Goal: Complete application form

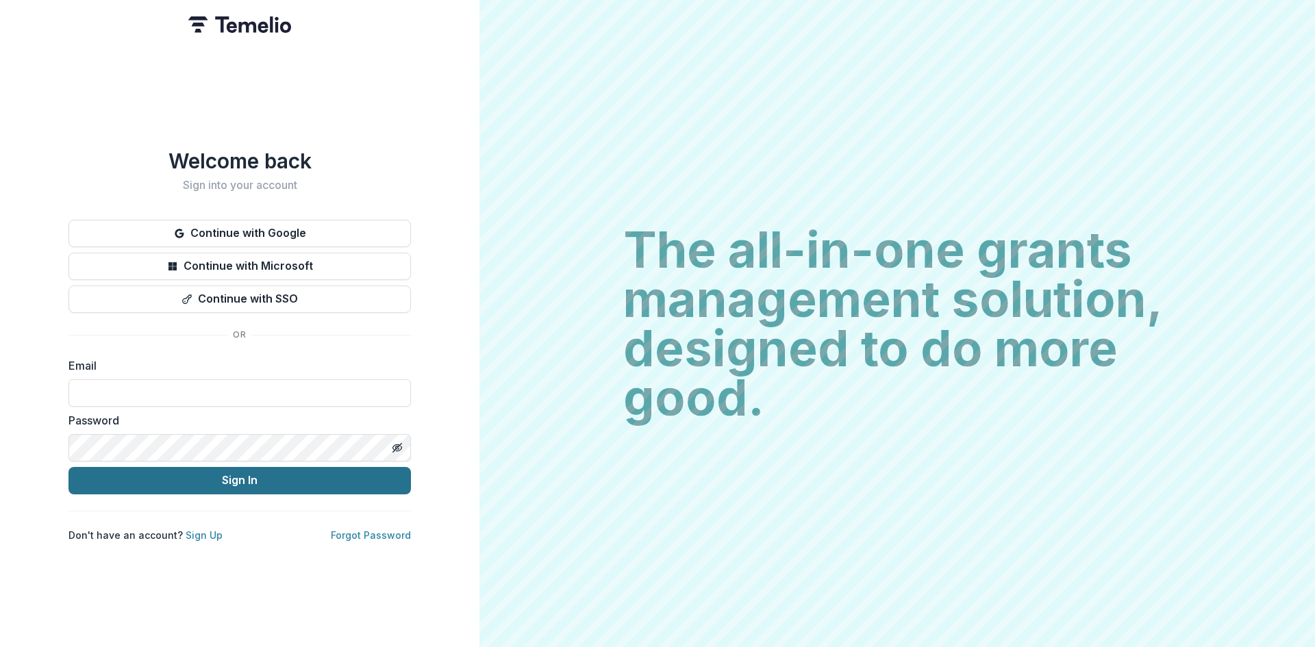
type input "**********"
click at [249, 485] on button "Sign In" at bounding box center [239, 480] width 342 height 27
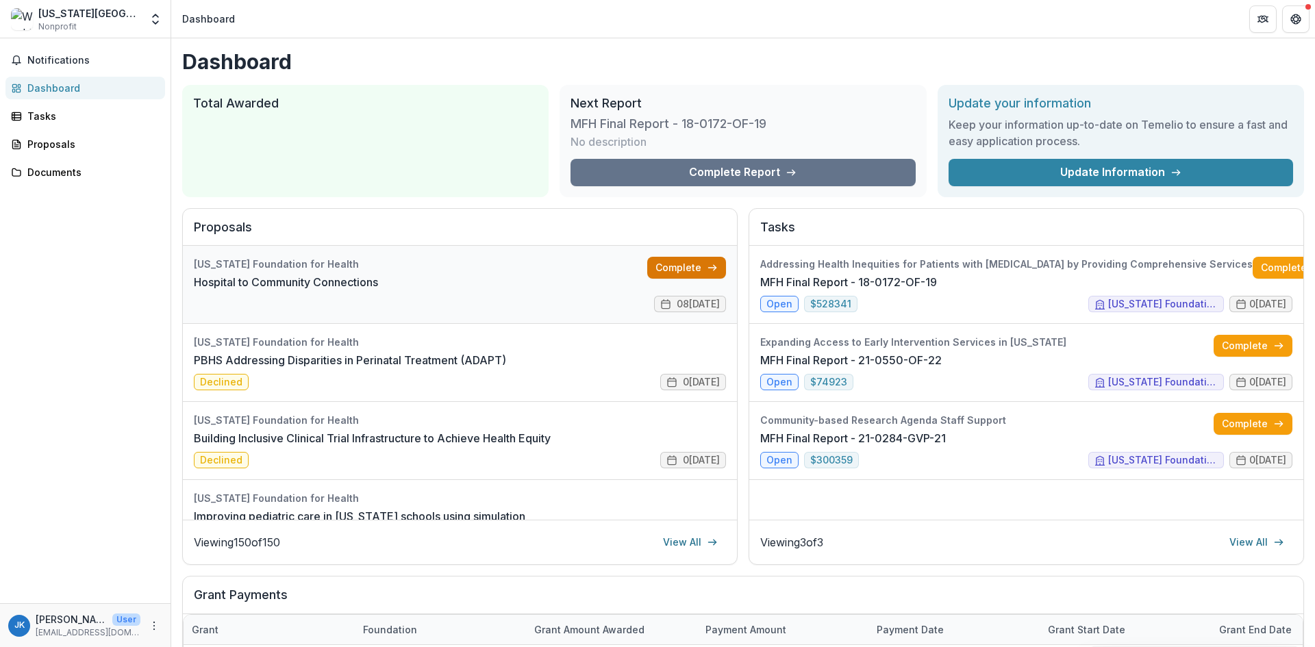
click at [668, 278] on link "Complete" at bounding box center [686, 268] width 79 height 22
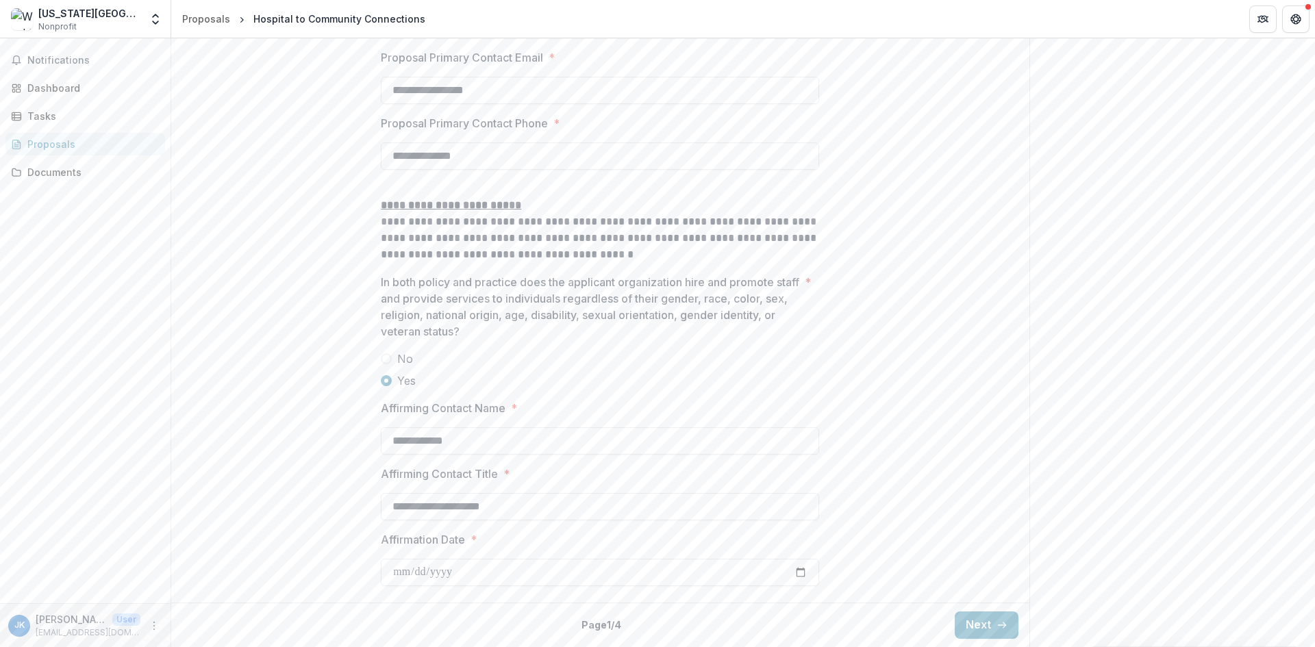
scroll to position [1990, 0]
click at [1001, 625] on line "button" at bounding box center [1002, 625] width 8 height 0
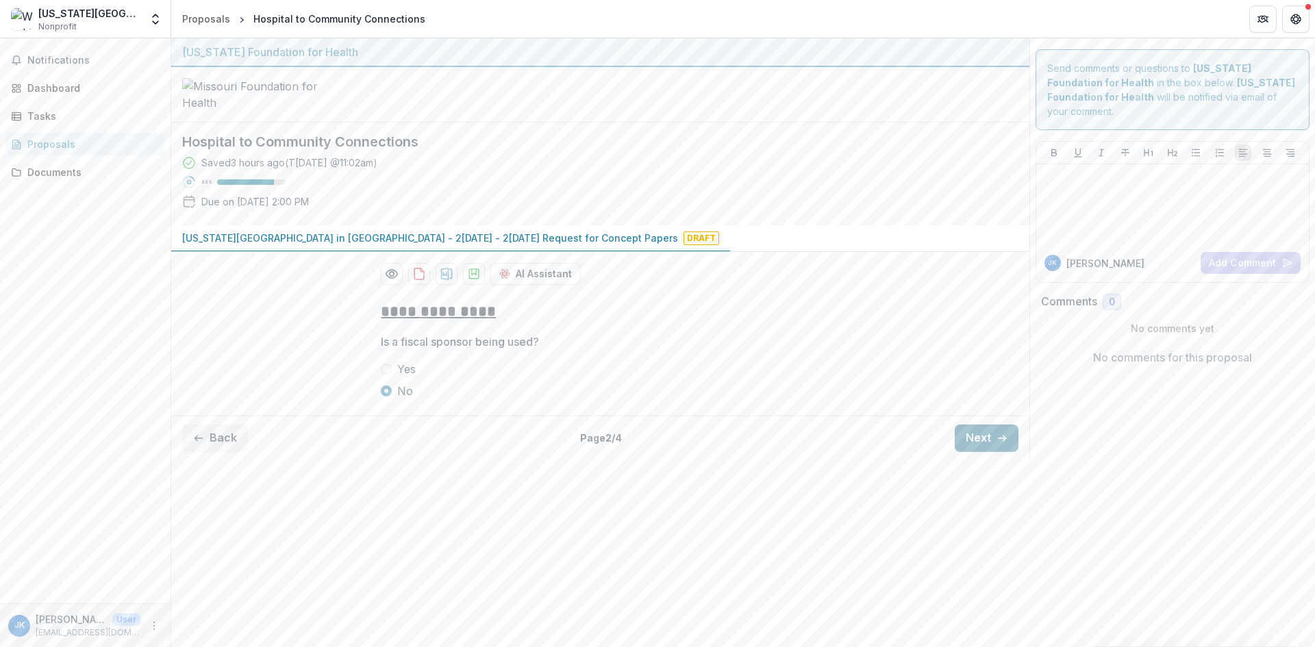
click at [970, 452] on button "Next" at bounding box center [986, 437] width 64 height 27
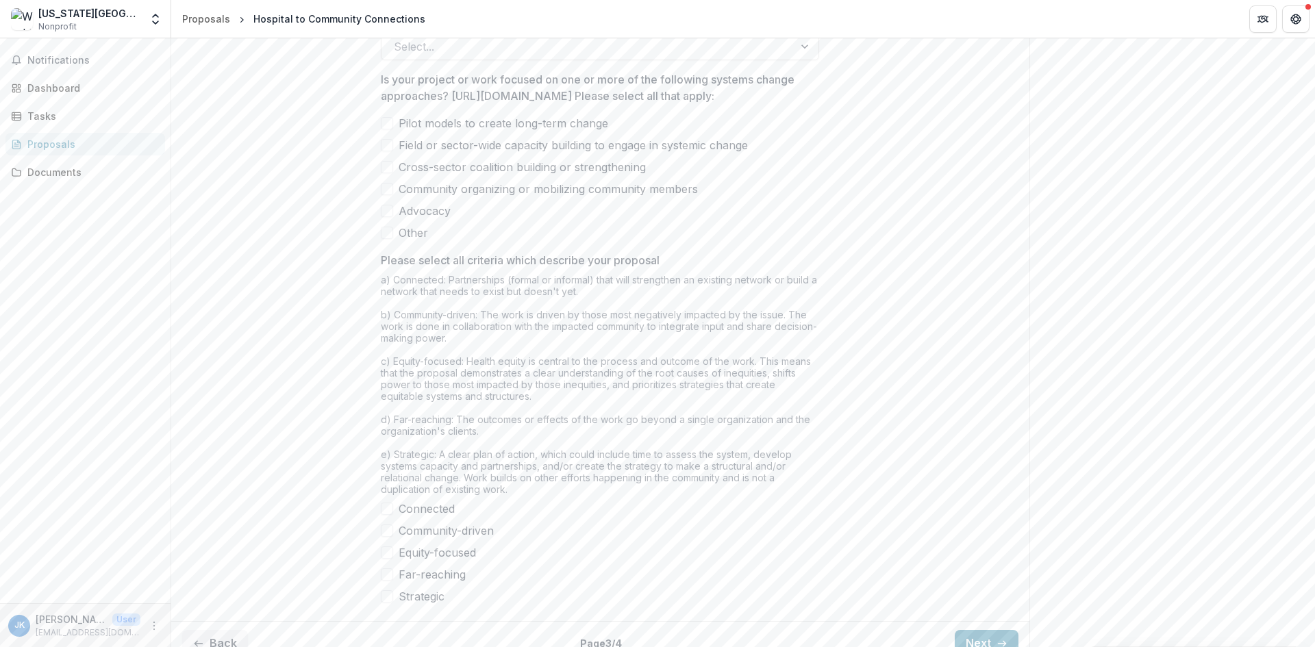
scroll to position [952, 0]
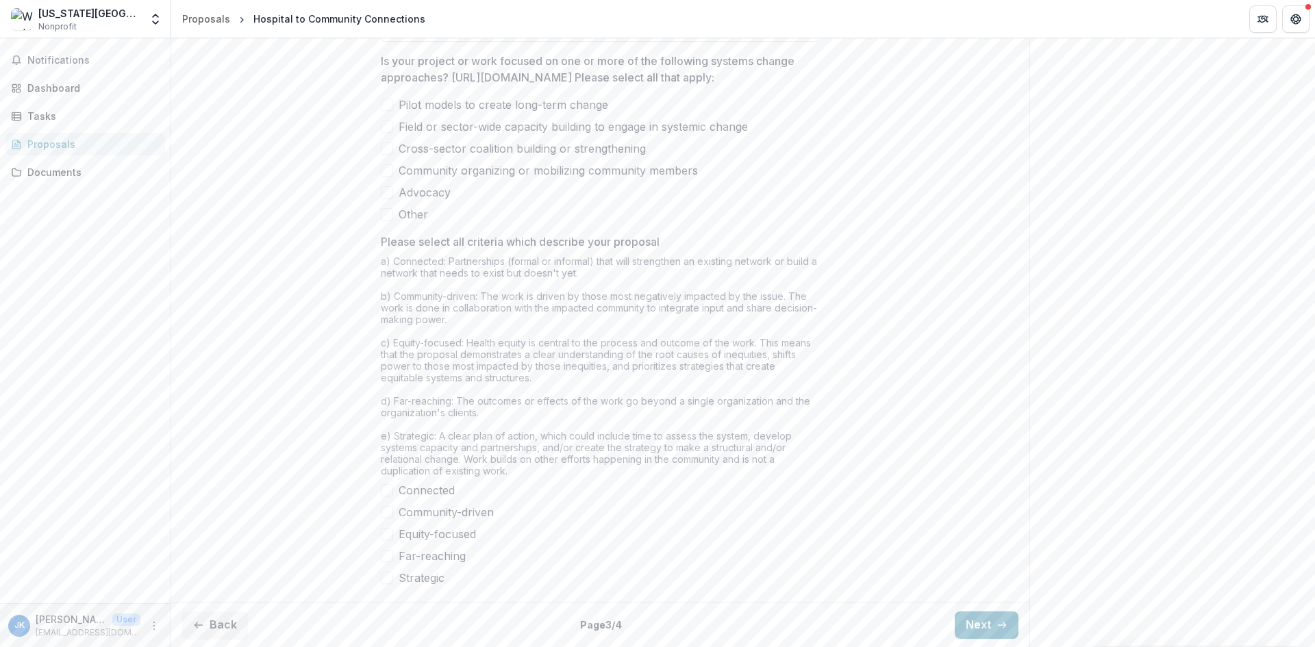
click at [393, 113] on label "Pilot models to create long-term change" at bounding box center [600, 105] width 438 height 16
click at [388, 155] on span at bounding box center [387, 148] width 12 height 12
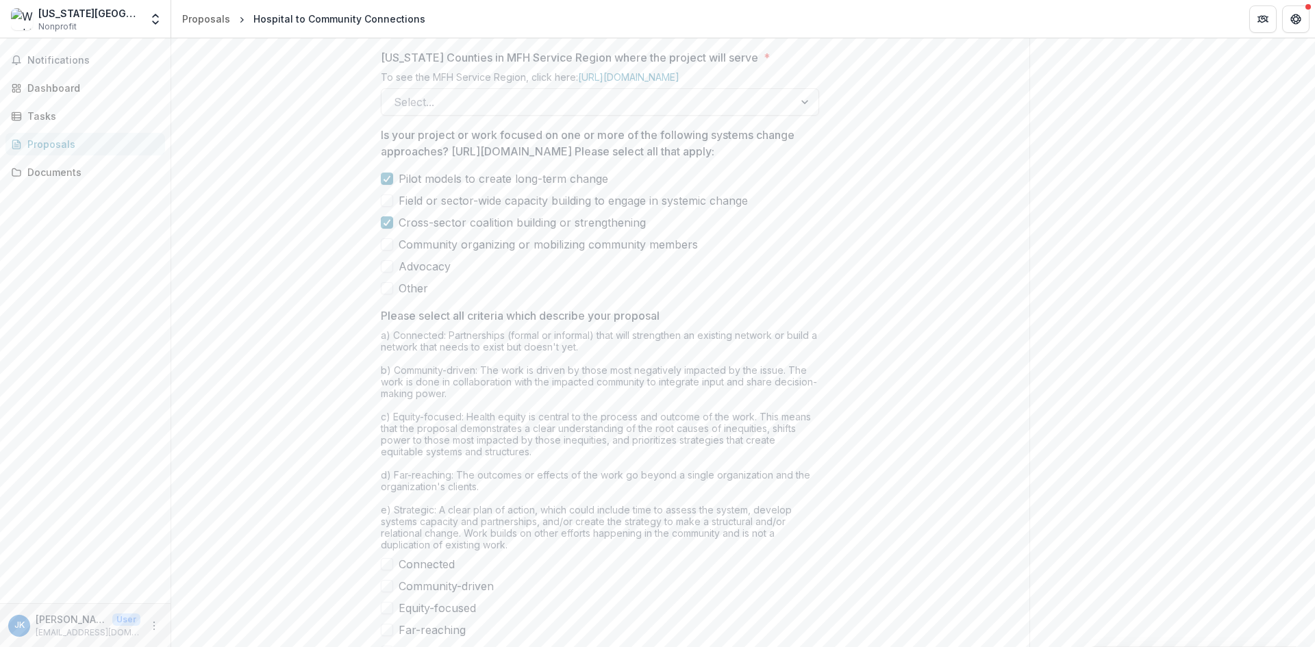
scroll to position [844, 0]
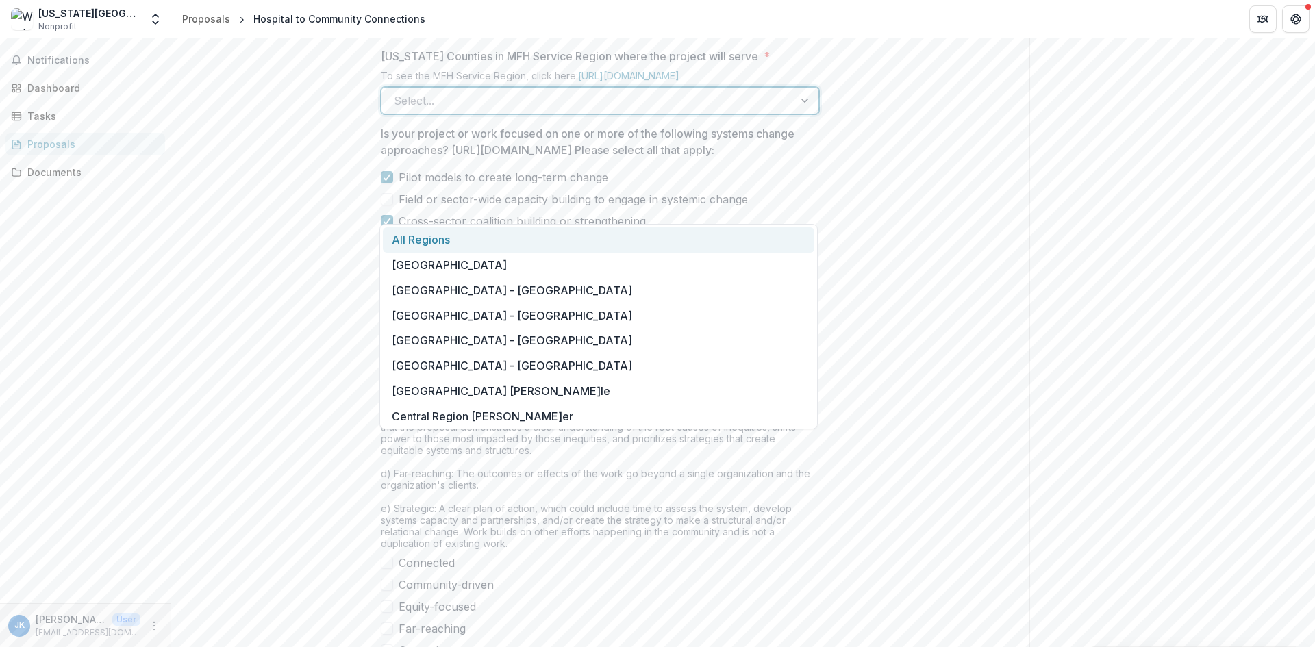
click at [696, 110] on div at bounding box center [588, 100] width 388 height 19
drag, startPoint x: 817, startPoint y: 234, endPoint x: 816, endPoint y: 268, distance: 34.2
click at [816, 268] on div "All Regions [GEOGRAPHIC_DATA] [GEOGRAPHIC_DATA] - [GEOGRAPHIC_DATA] [GEOGRAPHIC…" at bounding box center [598, 326] width 438 height 205
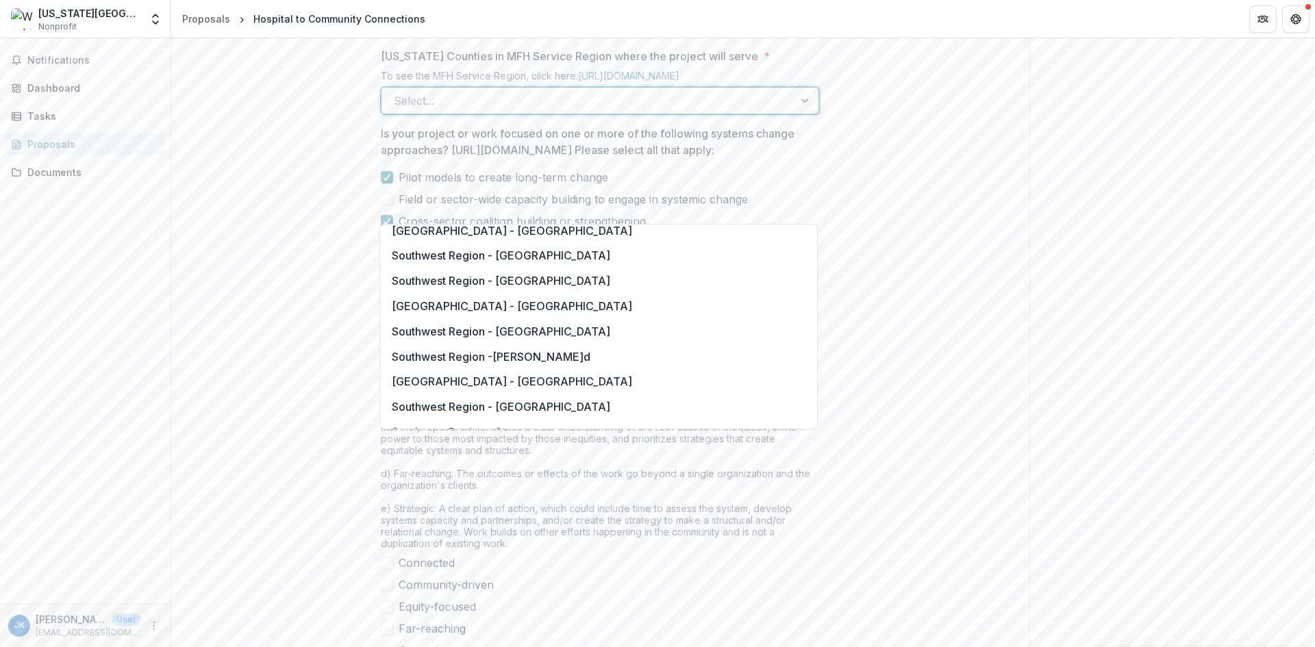
scroll to position [2093, 0]
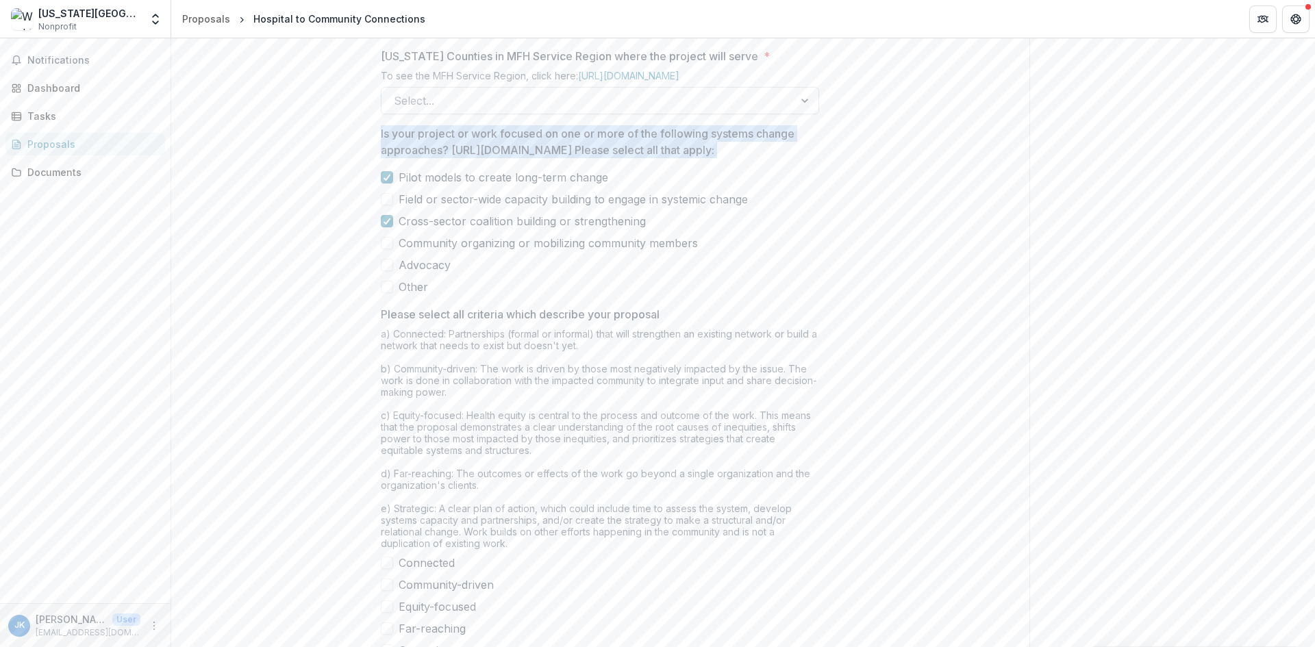
drag, startPoint x: 817, startPoint y: 420, endPoint x: 795, endPoint y: 204, distance: 216.9
click at [795, 204] on div "**********" at bounding box center [600, 58] width 460 height 1224
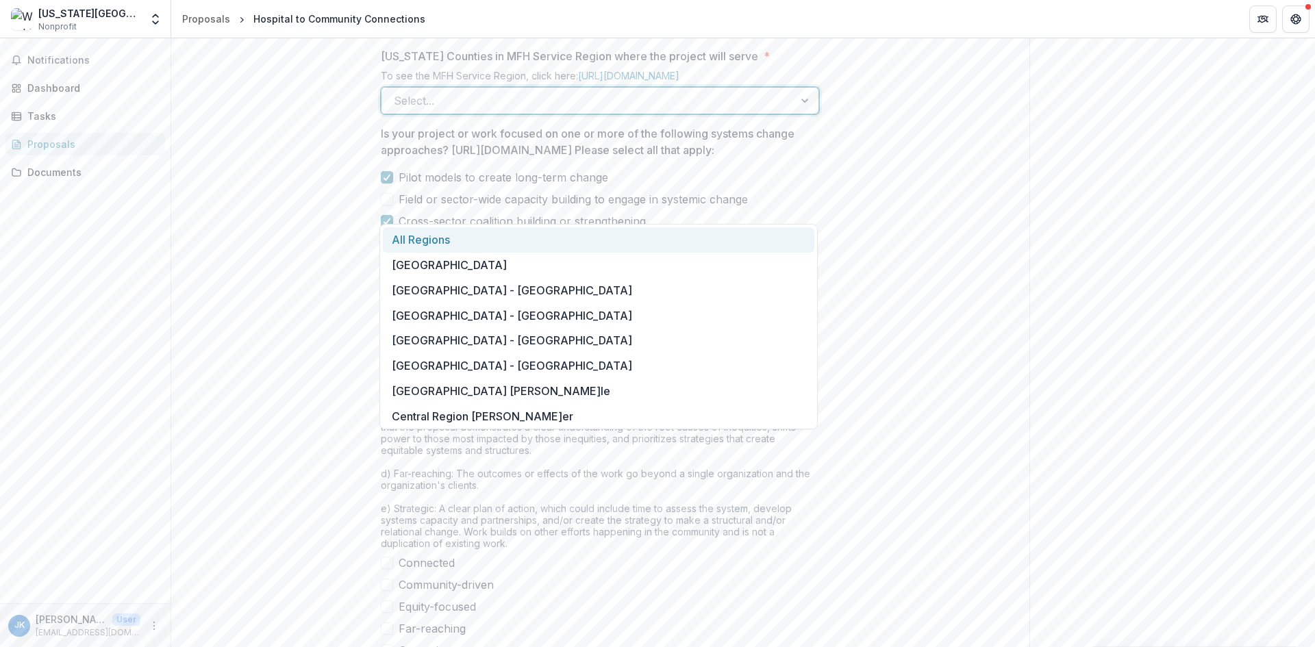
click at [795, 114] on div at bounding box center [806, 101] width 25 height 26
click at [660, 110] on div at bounding box center [588, 100] width 388 height 19
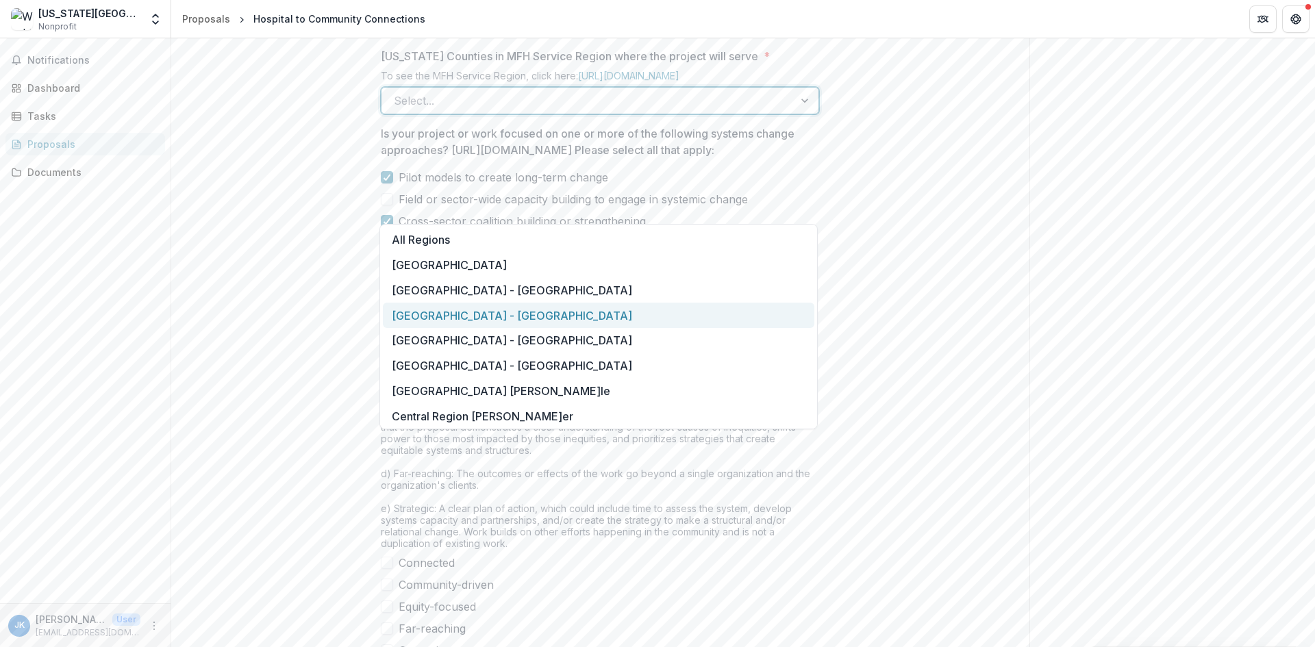
click at [620, 310] on div "[GEOGRAPHIC_DATA] - [GEOGRAPHIC_DATA]" at bounding box center [598, 315] width 431 height 25
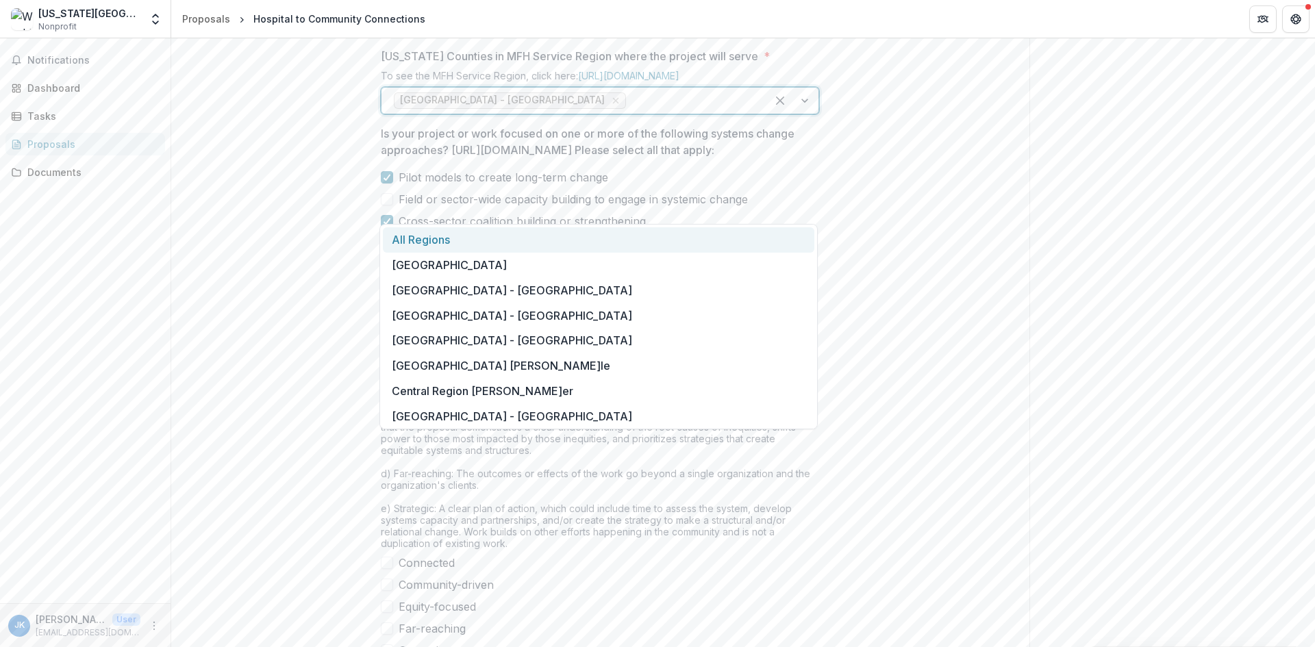
click at [745, 110] on div at bounding box center [691, 100] width 125 height 19
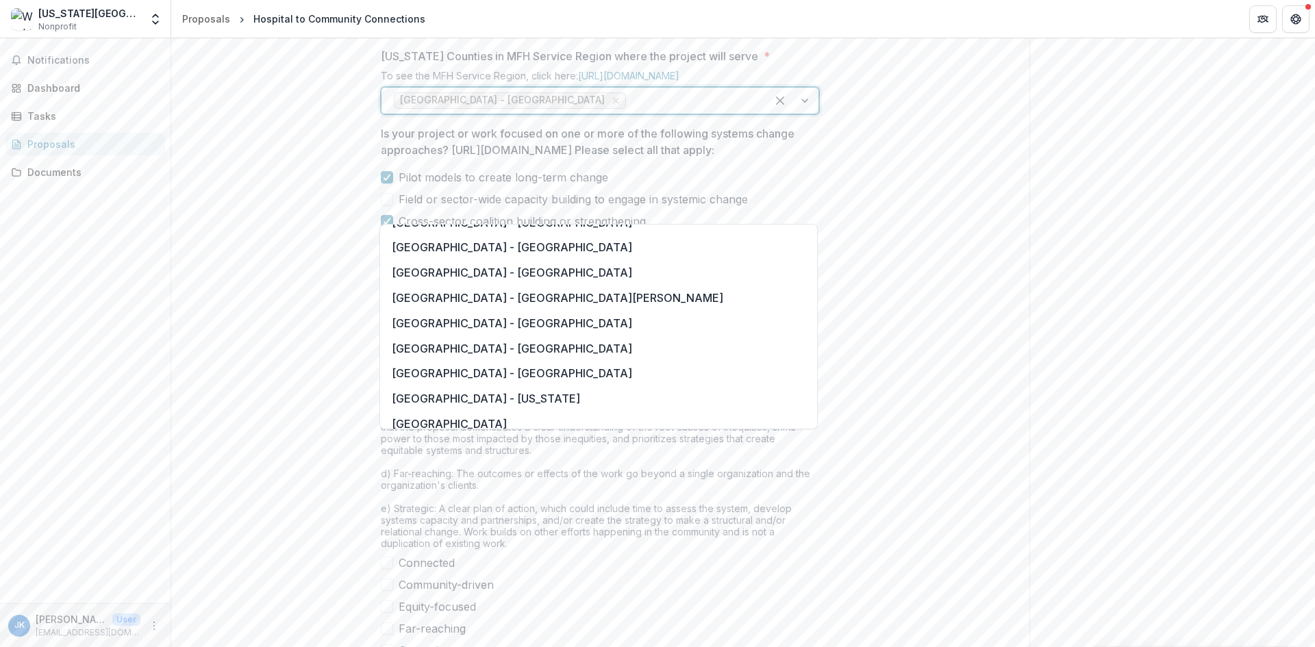
scroll to position [1030, 0]
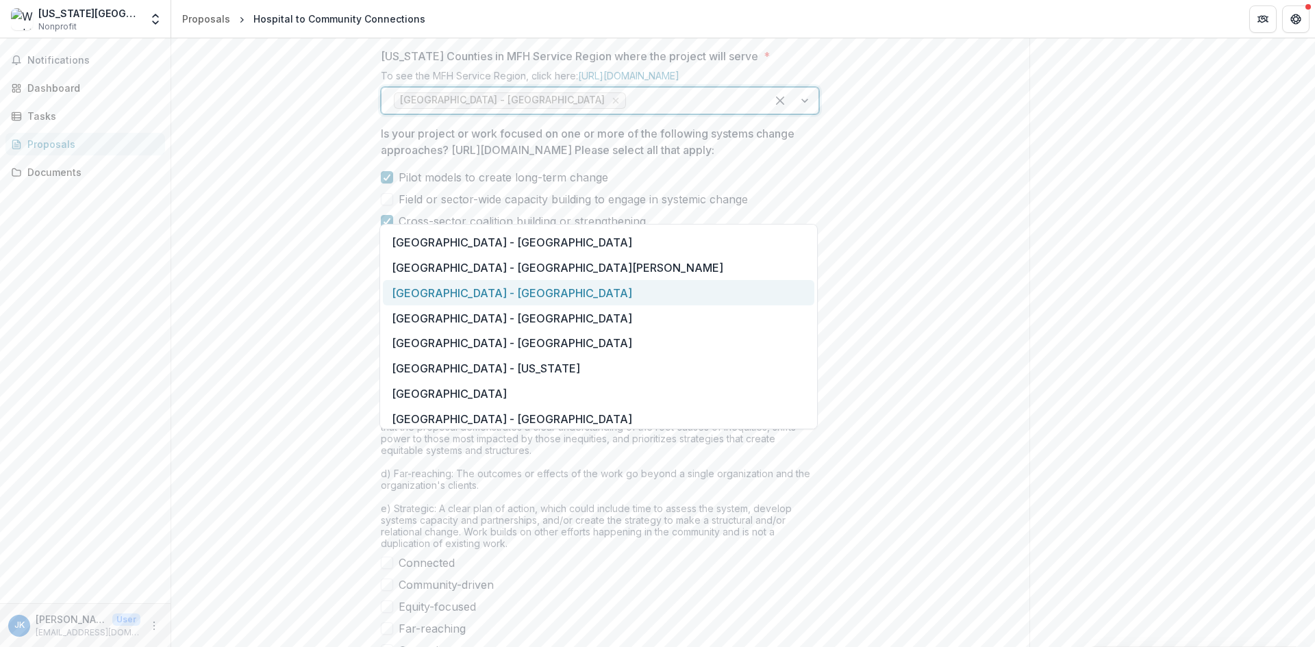
click at [611, 299] on div "[GEOGRAPHIC_DATA] - [GEOGRAPHIC_DATA]" at bounding box center [598, 292] width 431 height 25
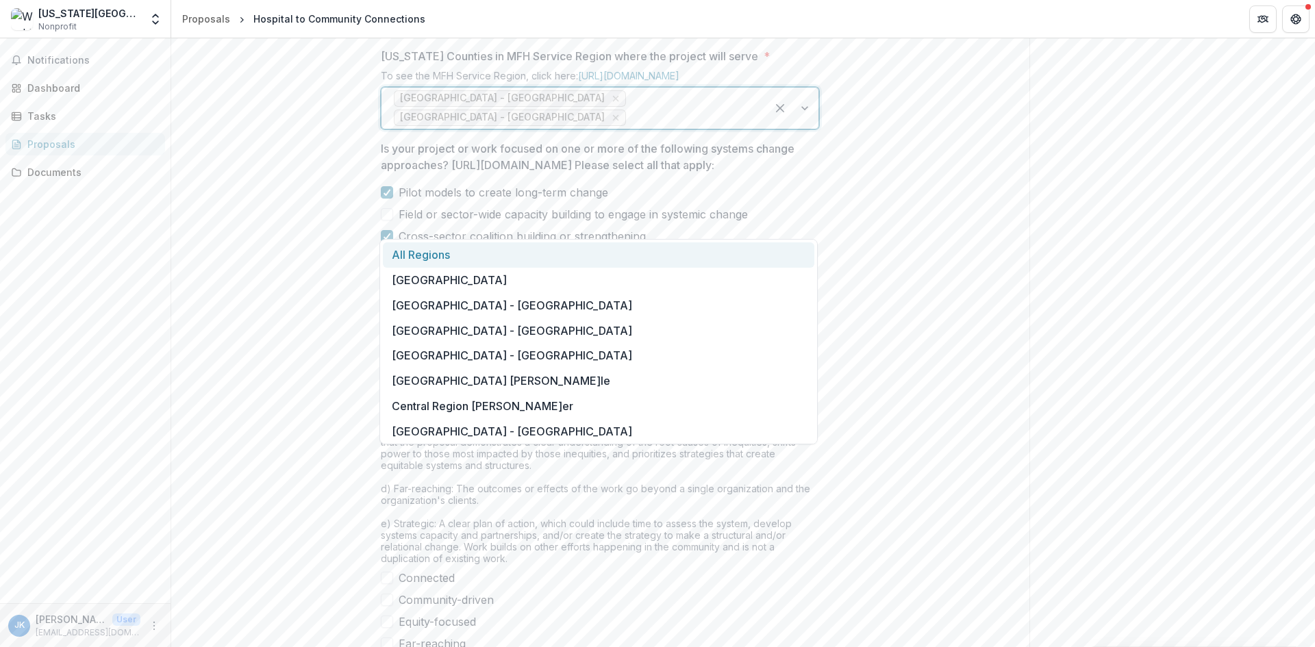
click at [732, 127] on div at bounding box center [691, 117] width 125 height 19
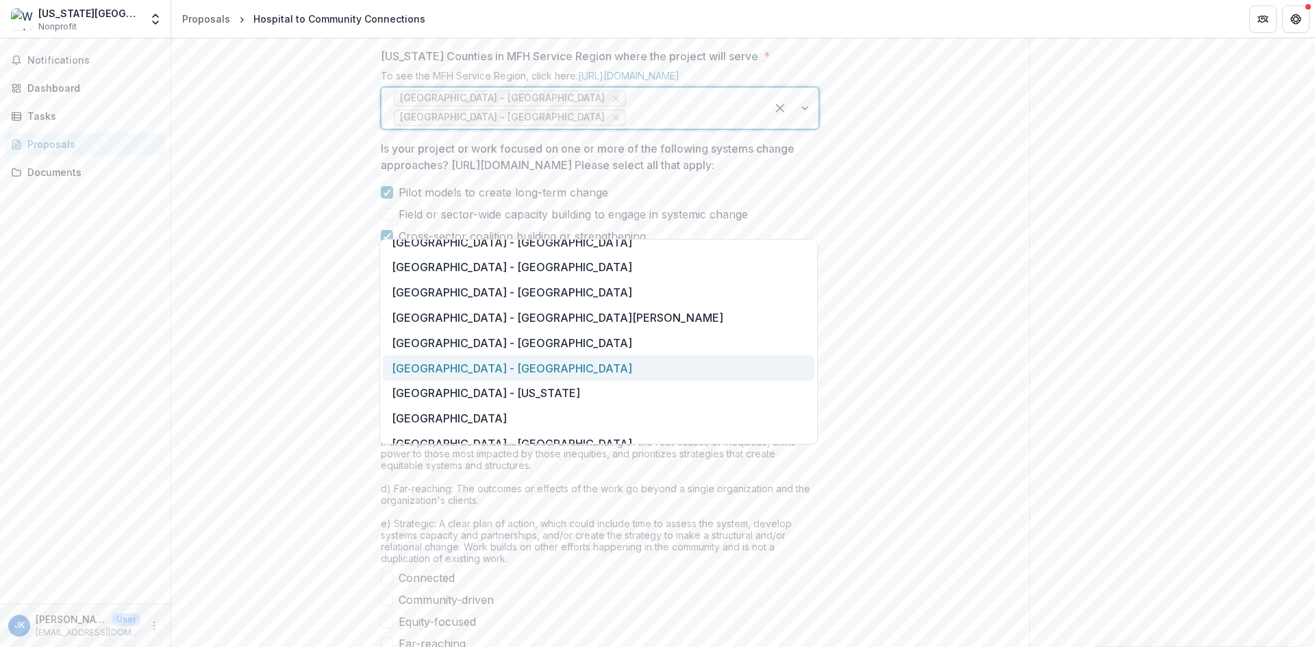
scroll to position [1010, 0]
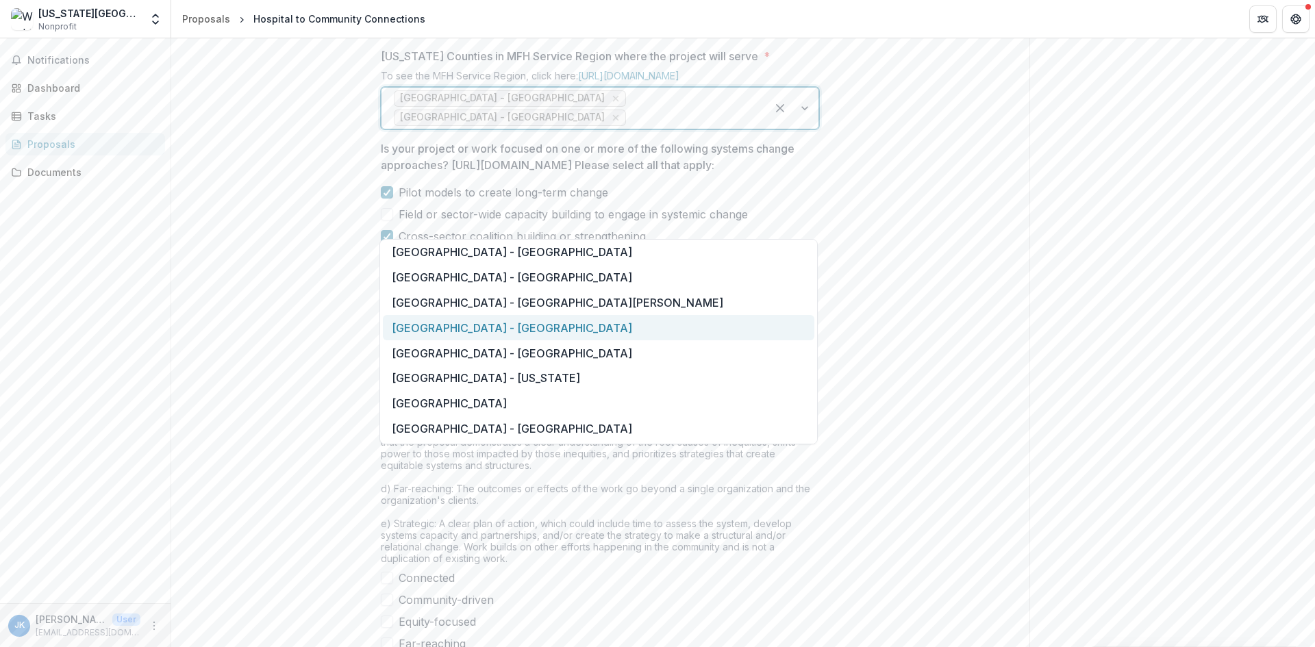
click at [644, 327] on div "[GEOGRAPHIC_DATA] - [GEOGRAPHIC_DATA]" at bounding box center [598, 327] width 431 height 25
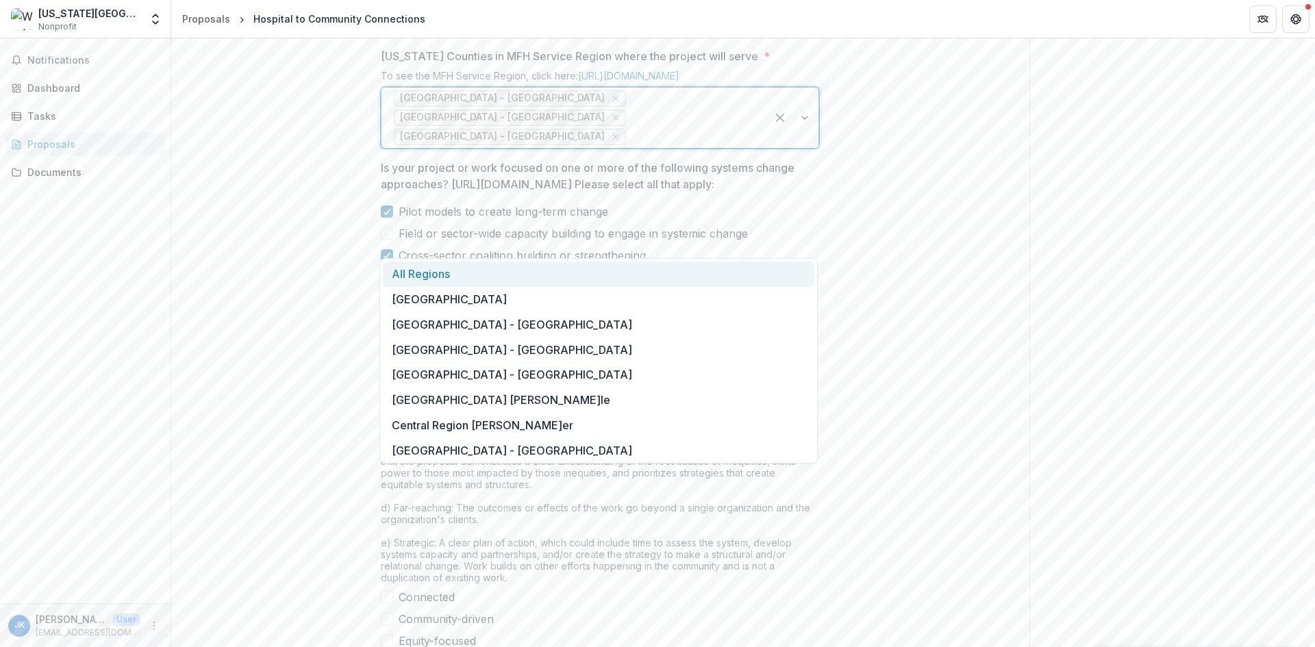
click at [703, 147] on div at bounding box center [691, 136] width 125 height 19
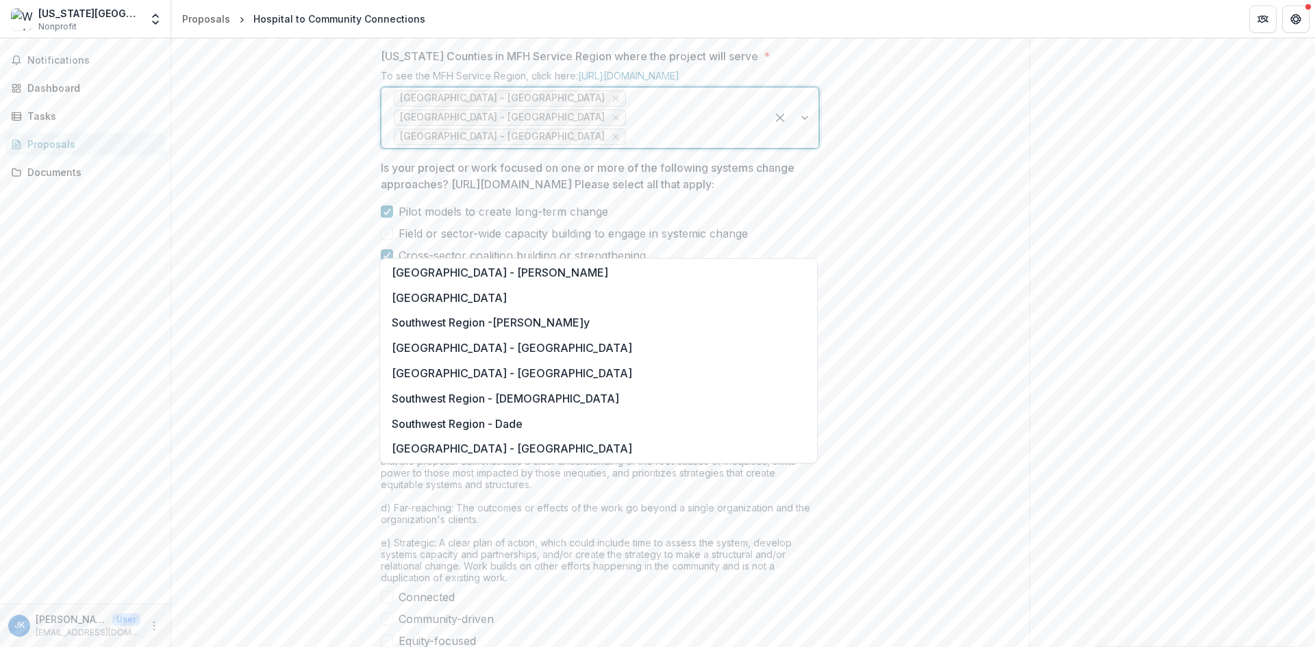
scroll to position [1772, 0]
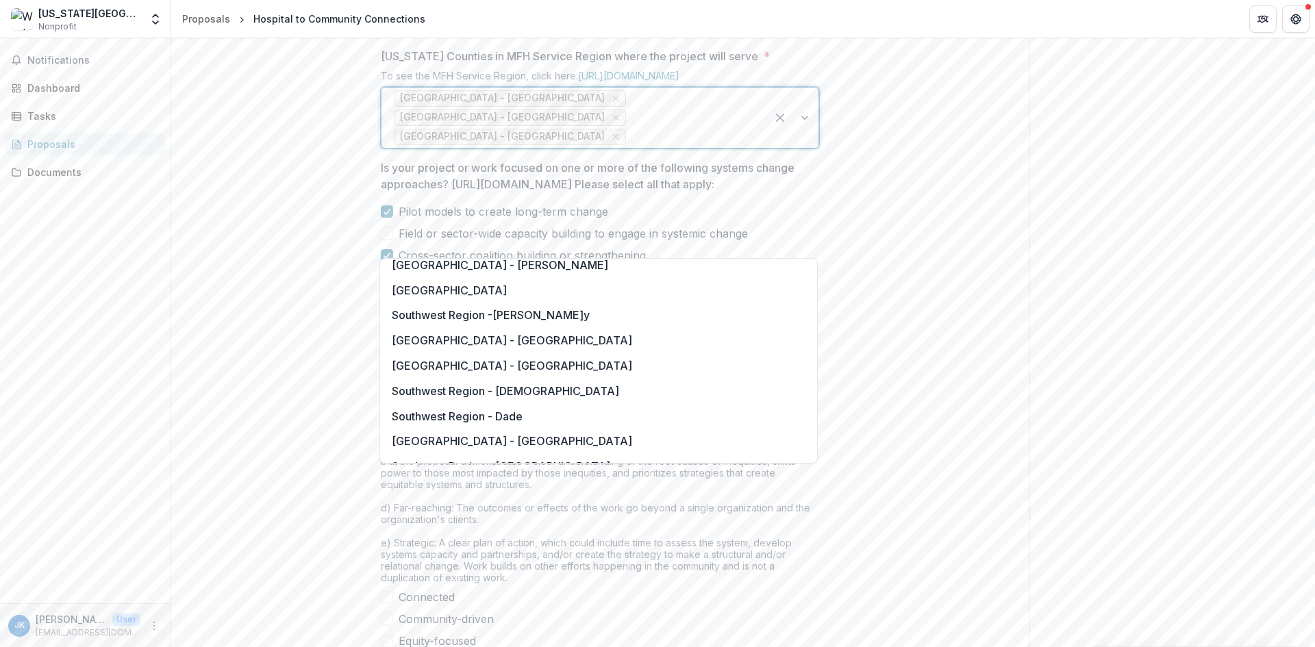
drag, startPoint x: 812, startPoint y: 430, endPoint x: 815, endPoint y: 443, distance: 13.5
click at [815, 443] on div "All Regions [GEOGRAPHIC_DATA] [GEOGRAPHIC_DATA] - [GEOGRAPHIC_DATA] [GEOGRAPHIC…" at bounding box center [598, 360] width 438 height 205
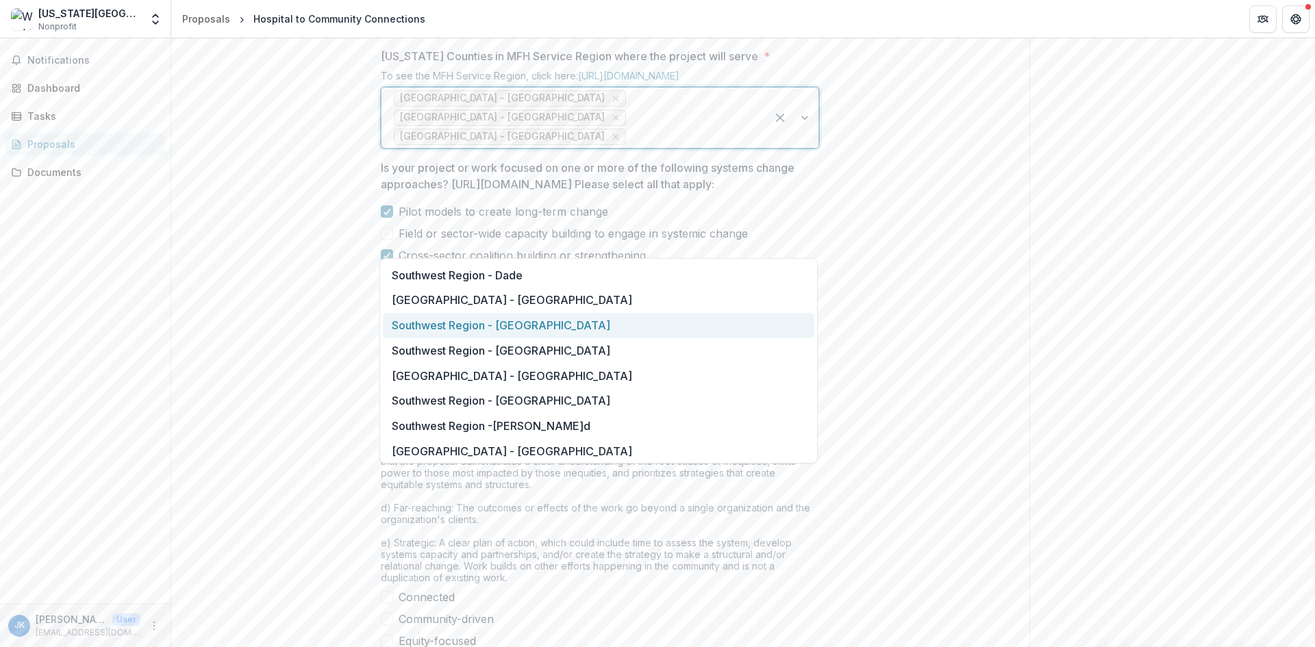
click at [421, 320] on div "Southwest Region - [GEOGRAPHIC_DATA]" at bounding box center [598, 325] width 431 height 25
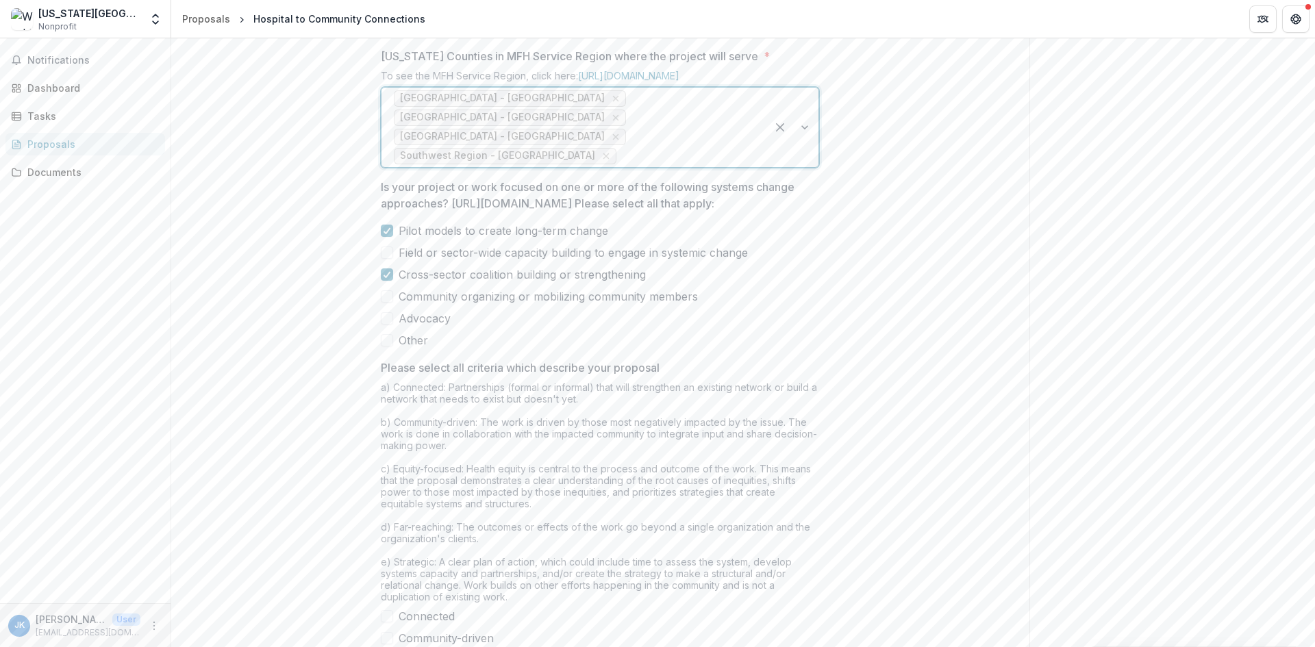
drag, startPoint x: 1308, startPoint y: 366, endPoint x: 1314, endPoint y: 472, distance: 106.3
click at [1314, 472] on div "**********" at bounding box center [742, 342] width 1143 height 609
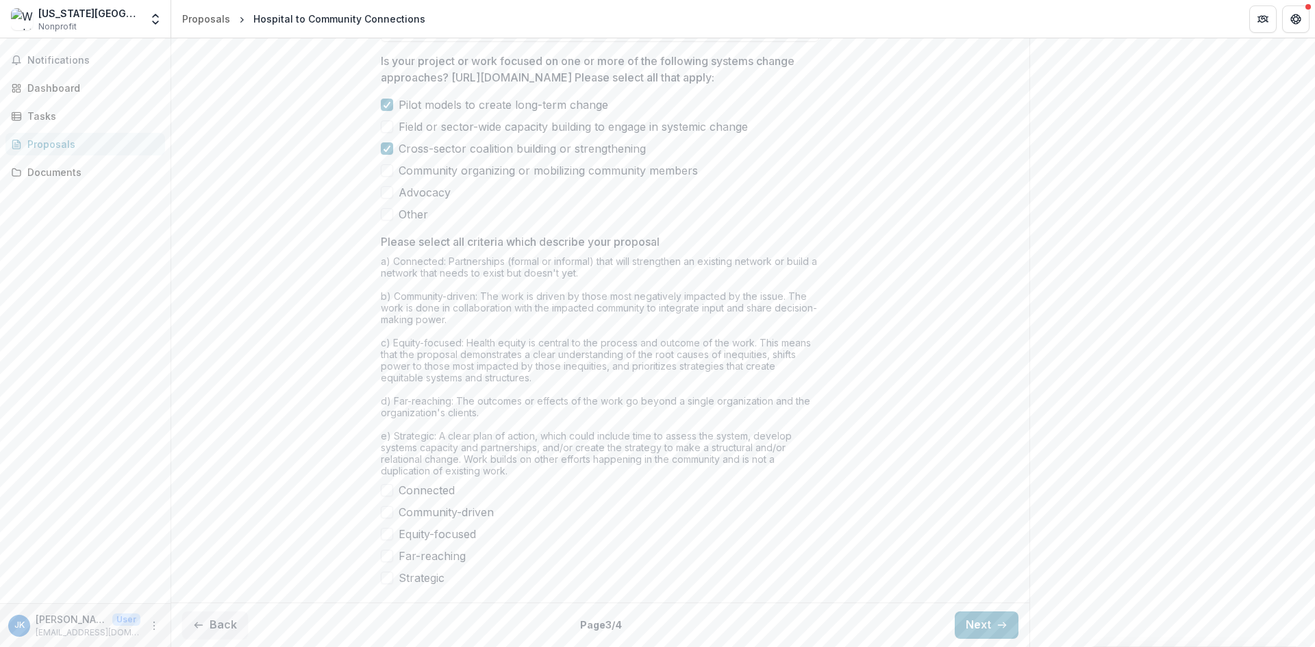
scroll to position [1091, 0]
click at [444, 489] on span "Connected" at bounding box center [426, 490] width 56 height 16
click at [446, 509] on span "Community-driven" at bounding box center [445, 512] width 95 height 16
click at [444, 532] on span "Equity-focused" at bounding box center [436, 534] width 77 height 16
click at [440, 557] on span "Far-reaching" at bounding box center [431, 556] width 67 height 16
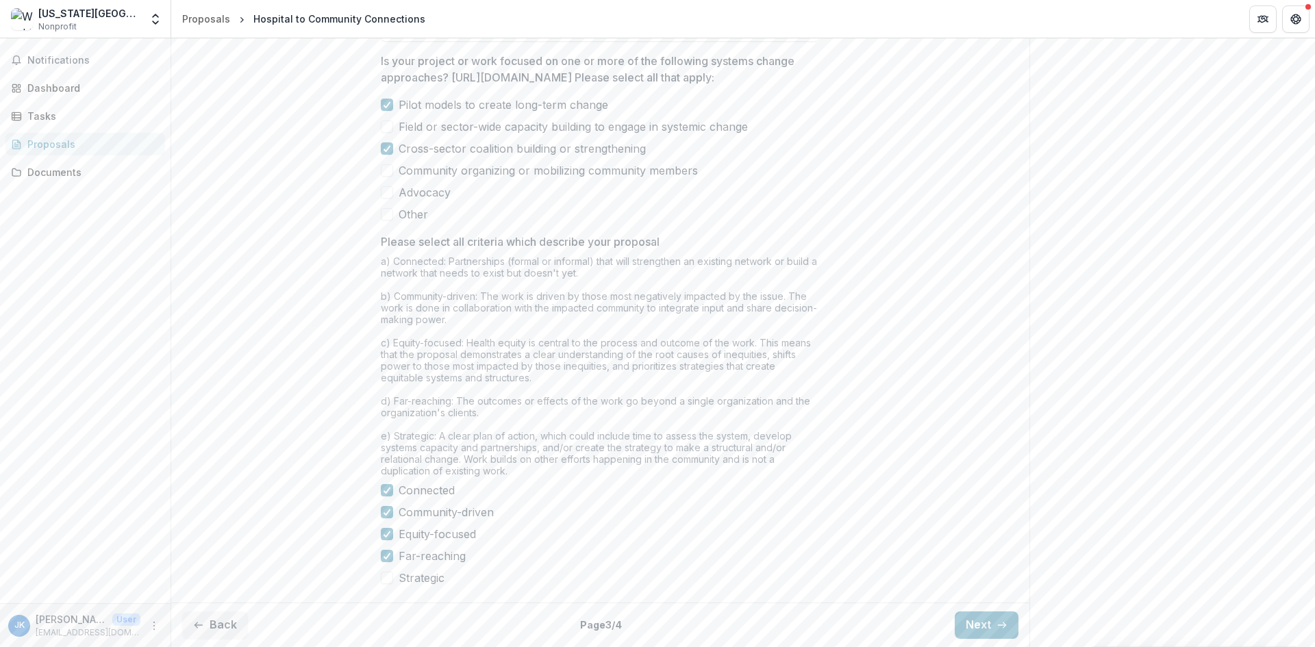
click at [426, 572] on span "Strategic" at bounding box center [421, 578] width 46 height 16
click at [969, 621] on button "Next" at bounding box center [986, 624] width 64 height 27
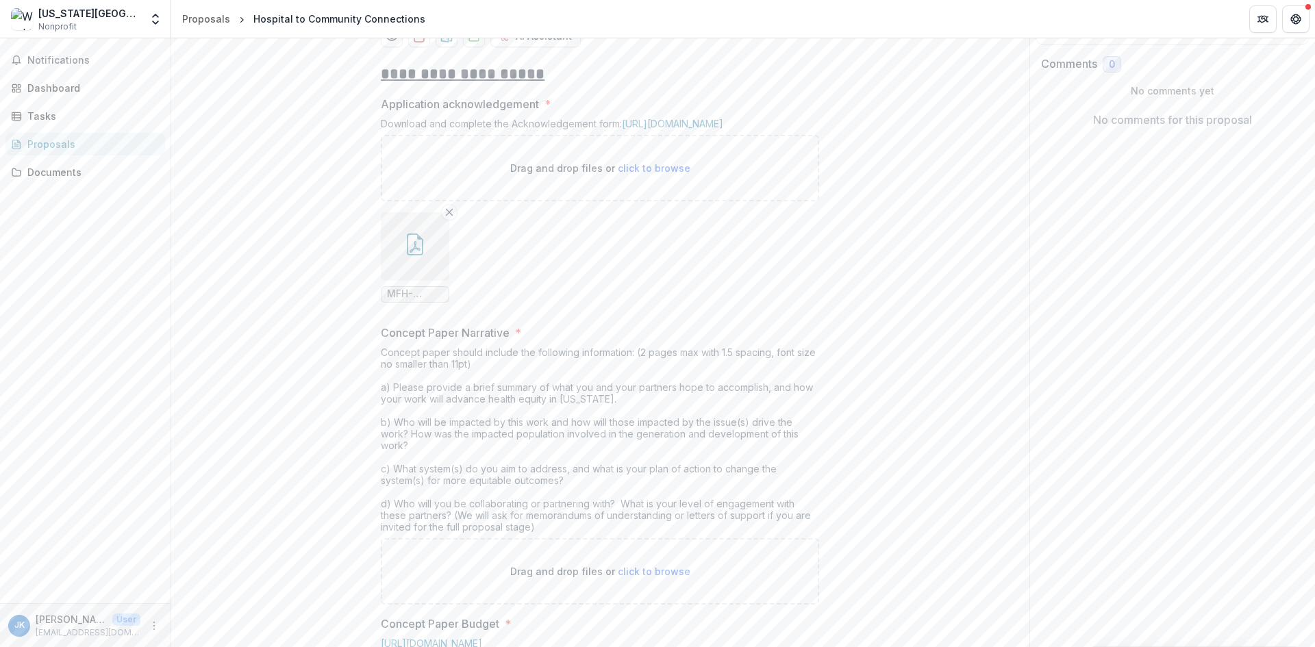
scroll to position [235, 0]
click at [415, 303] on span "MFH-Grant-Acknowledgement.pdf signed.pdf TS.pdf" at bounding box center [415, 297] width 56 height 12
click at [414, 283] on button "button" at bounding box center [415, 249] width 68 height 68
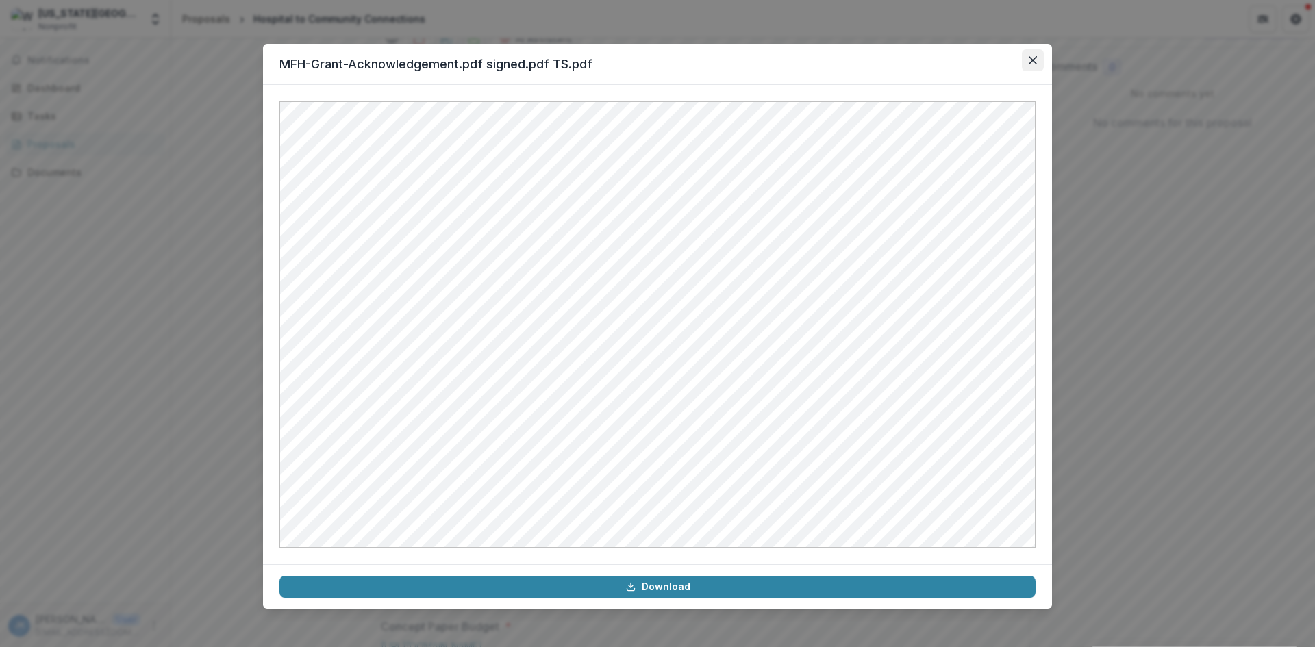
click at [1030, 60] on icon "Close" at bounding box center [1032, 60] width 8 height 8
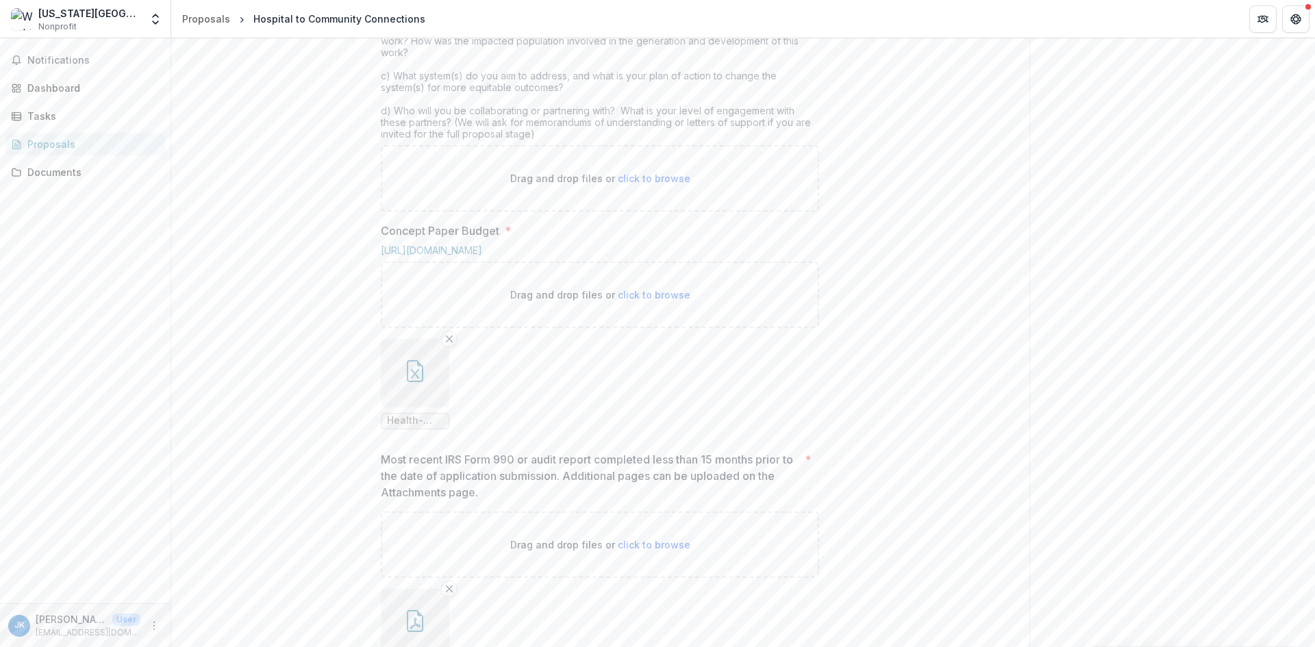
scroll to position [637, 0]
click at [657, 205] on div "Drag and drop files or click to browse" at bounding box center [600, 172] width 438 height 66
type input "**********"
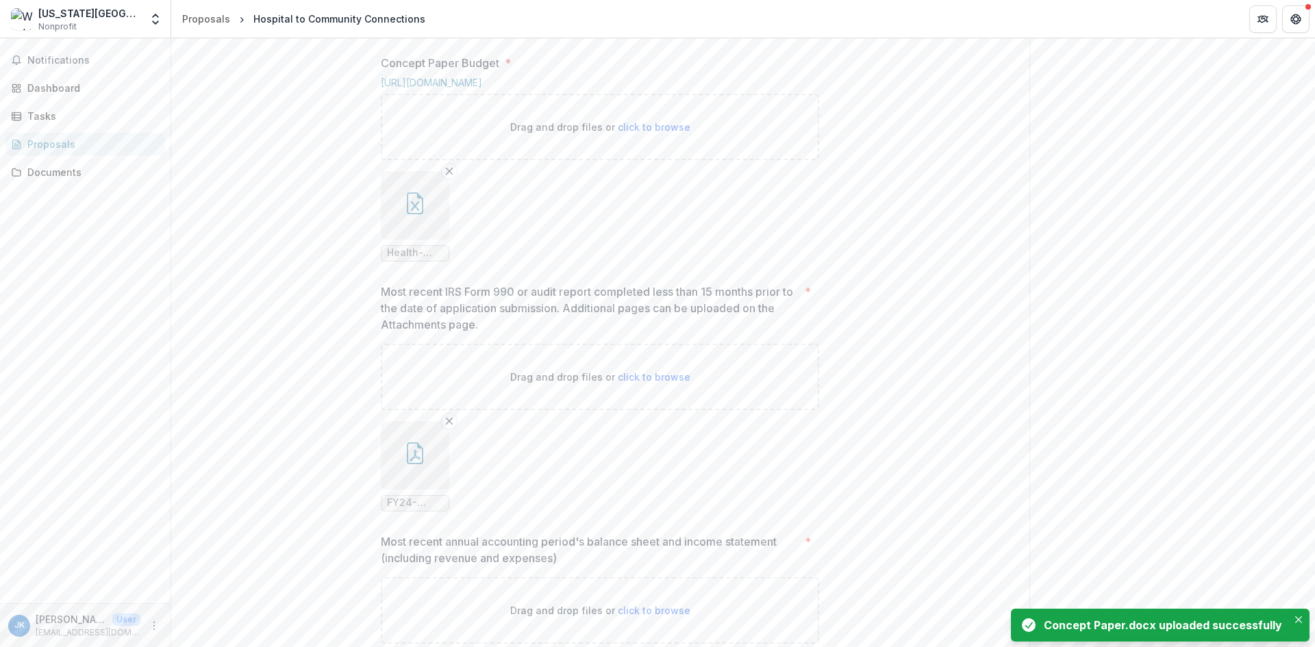
scroll to position [915, 0]
click at [396, 235] on button "button" at bounding box center [415, 200] width 68 height 68
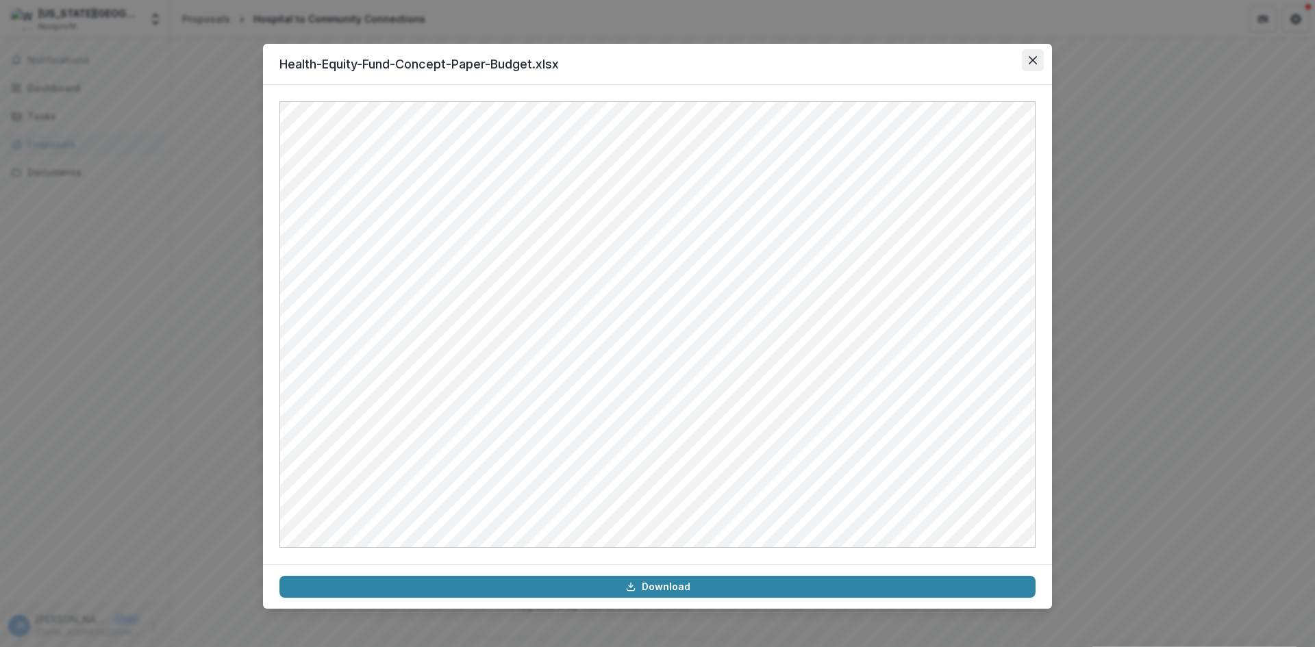
click at [1039, 64] on button "Close" at bounding box center [1033, 60] width 22 height 22
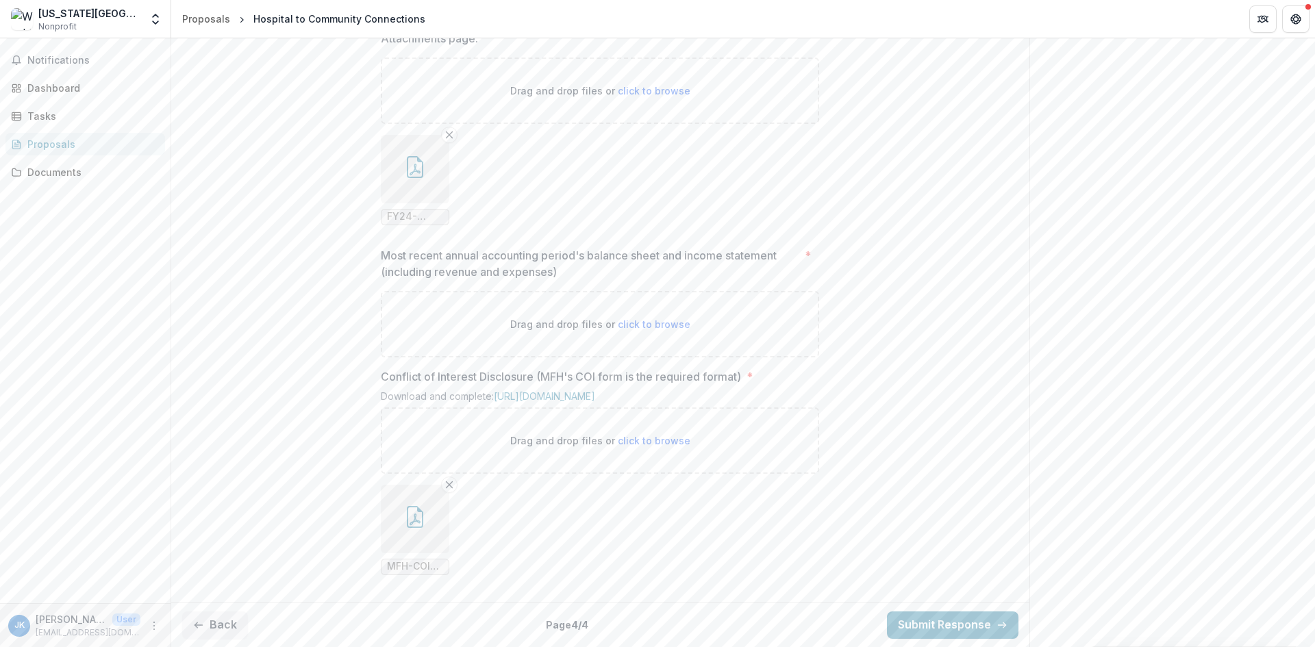
scroll to position [1324, 0]
click at [409, 156] on icon "button" at bounding box center [415, 167] width 22 height 22
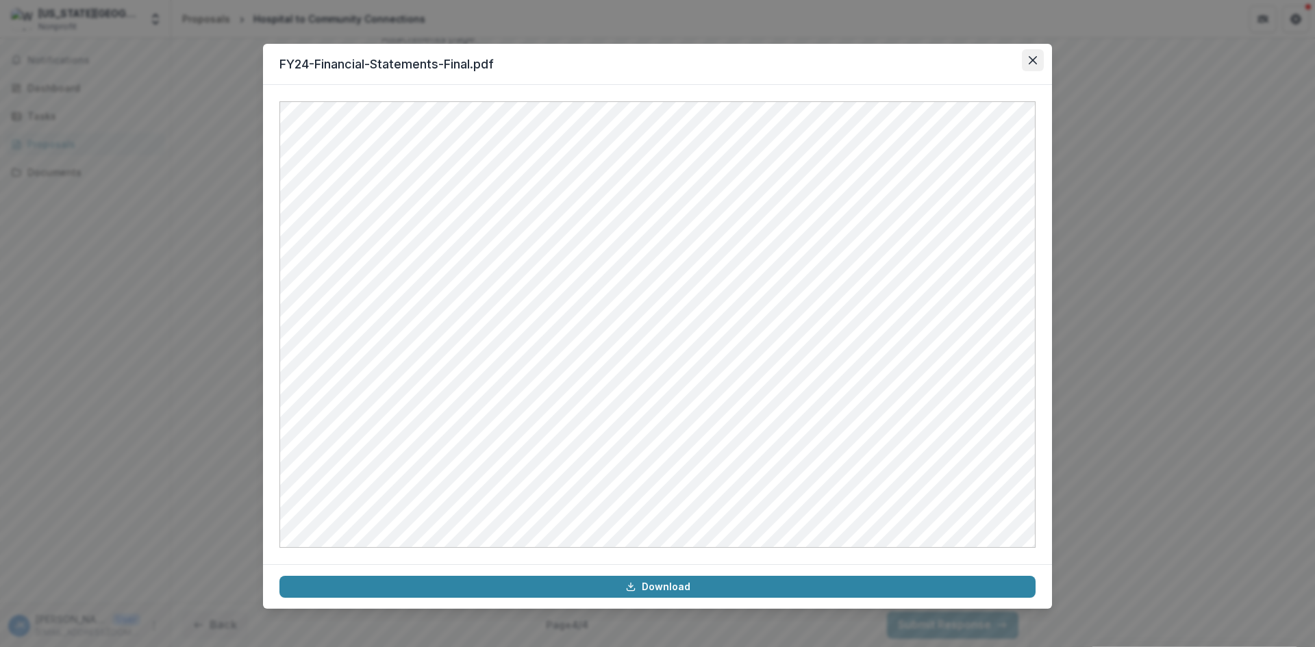
click at [1032, 60] on icon "Close" at bounding box center [1032, 60] width 8 height 8
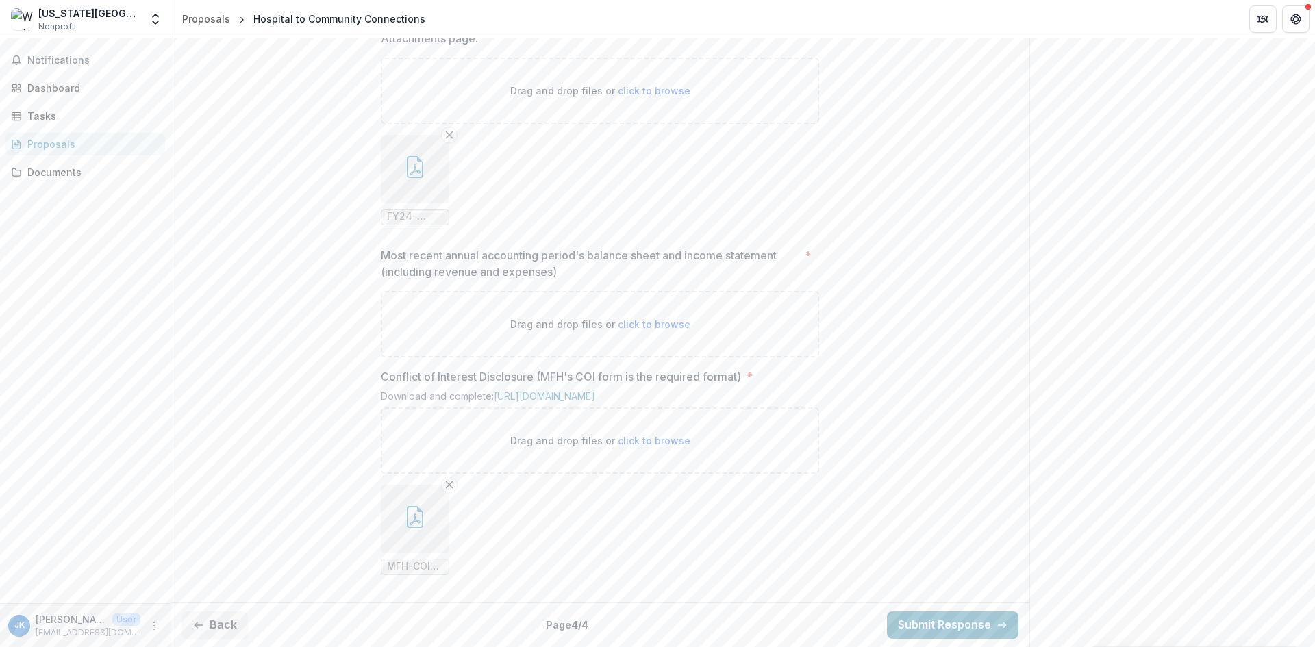
click at [417, 522] on icon "button" at bounding box center [414, 520] width 11 height 12
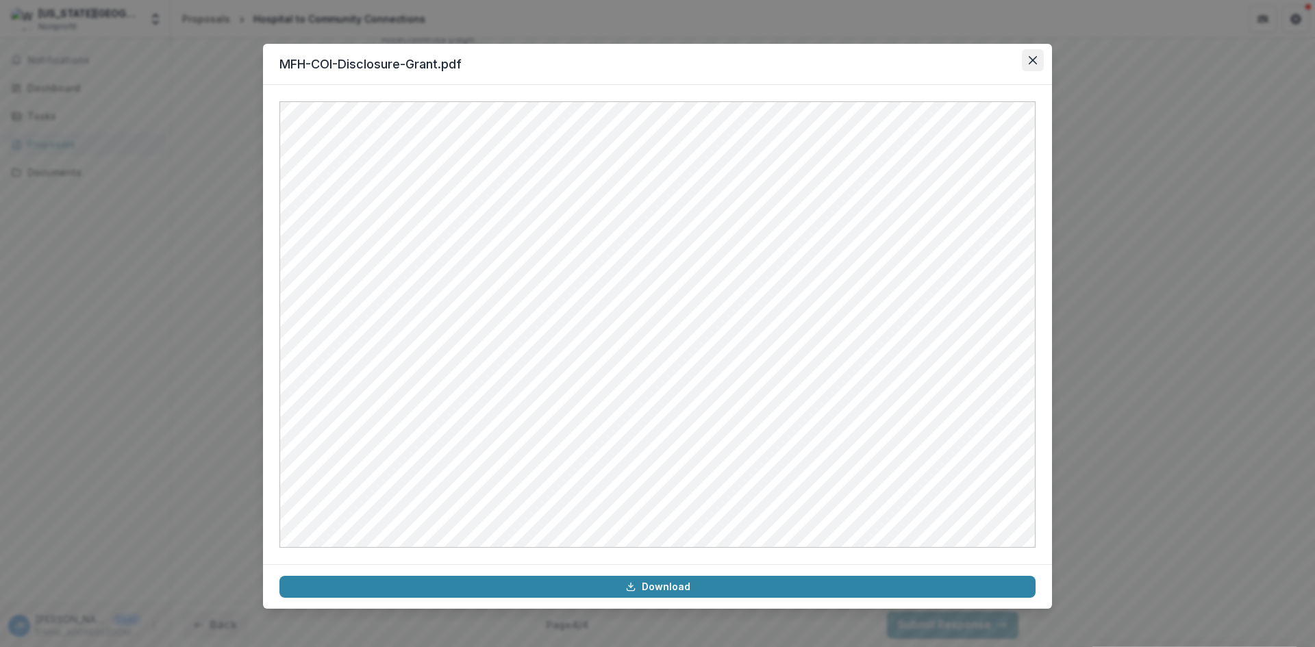
click at [1032, 55] on button "Close" at bounding box center [1033, 60] width 22 height 22
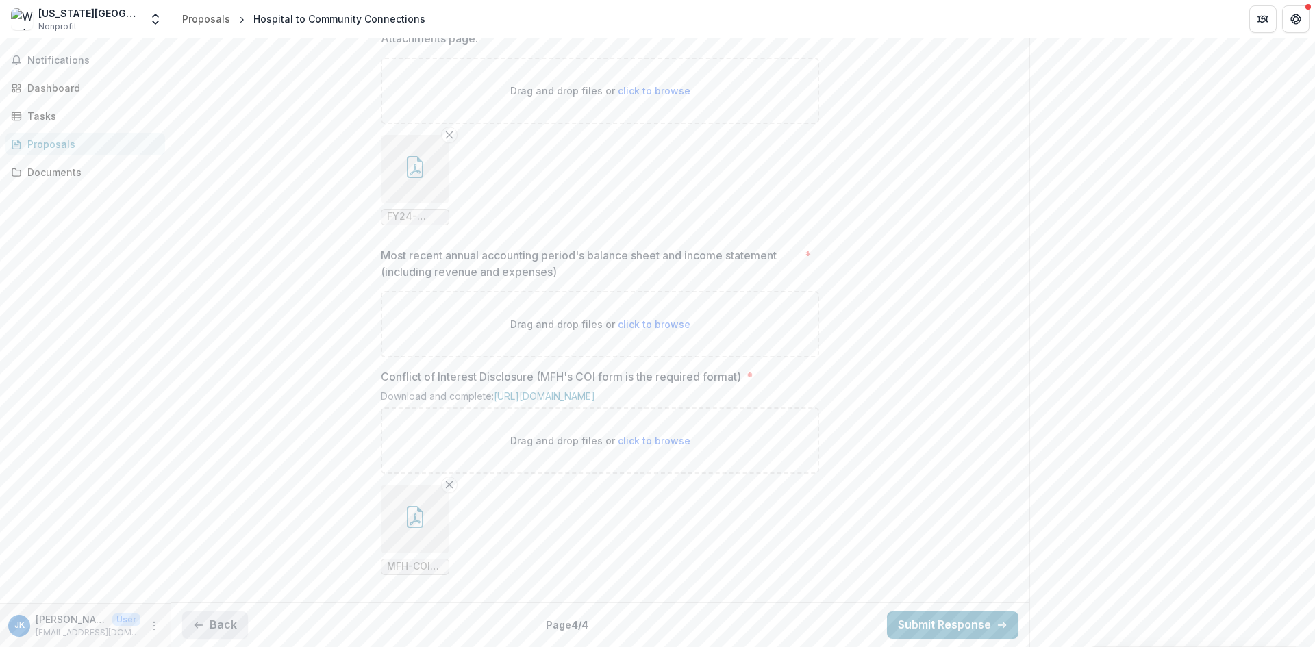
click at [212, 637] on button "Back" at bounding box center [215, 624] width 66 height 27
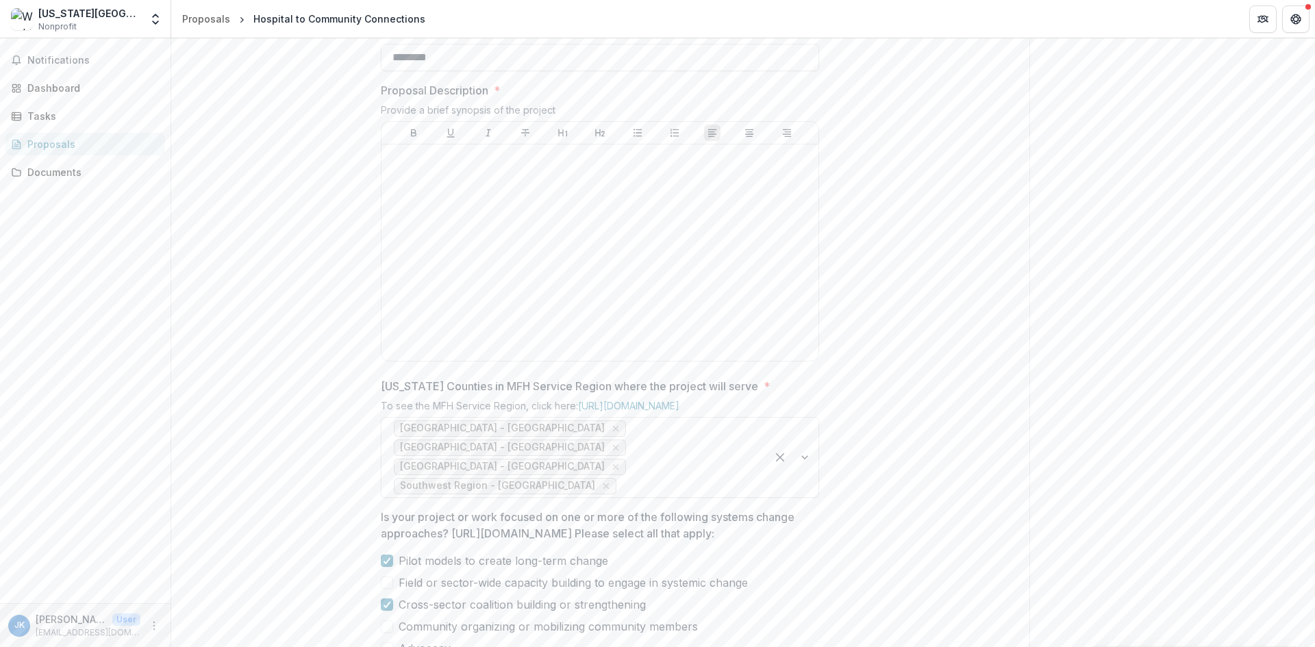
scroll to position [542, 0]
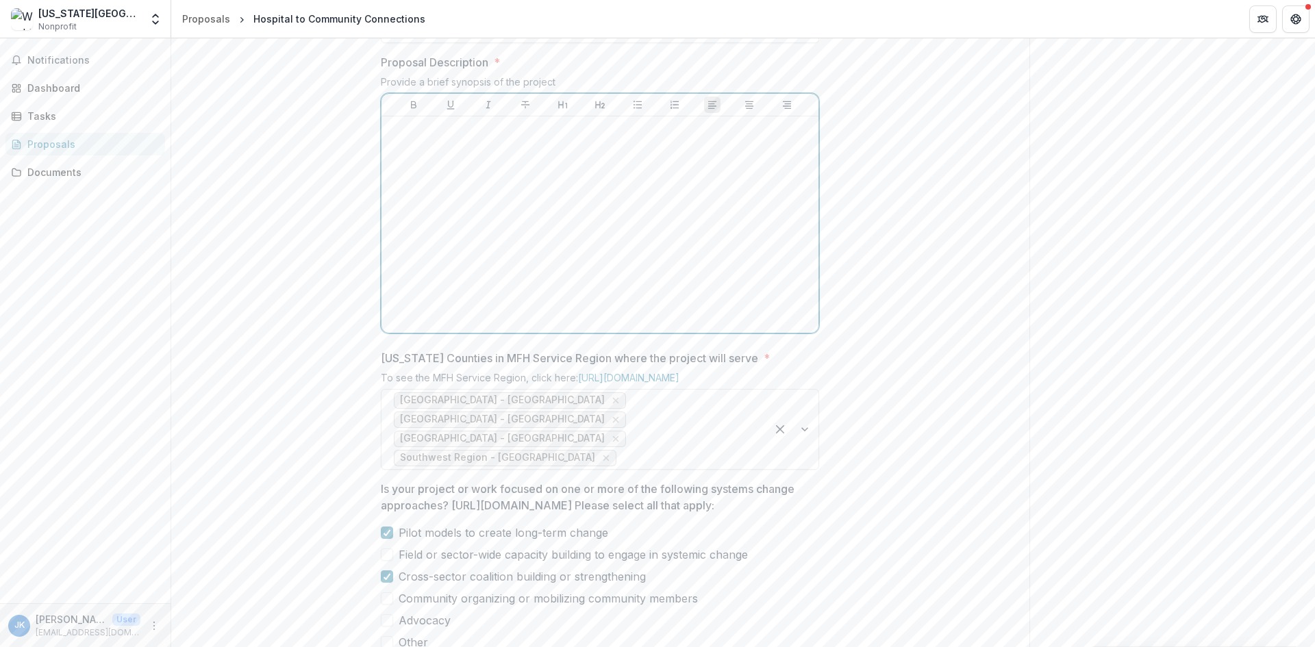
click at [454, 281] on div at bounding box center [600, 224] width 426 height 205
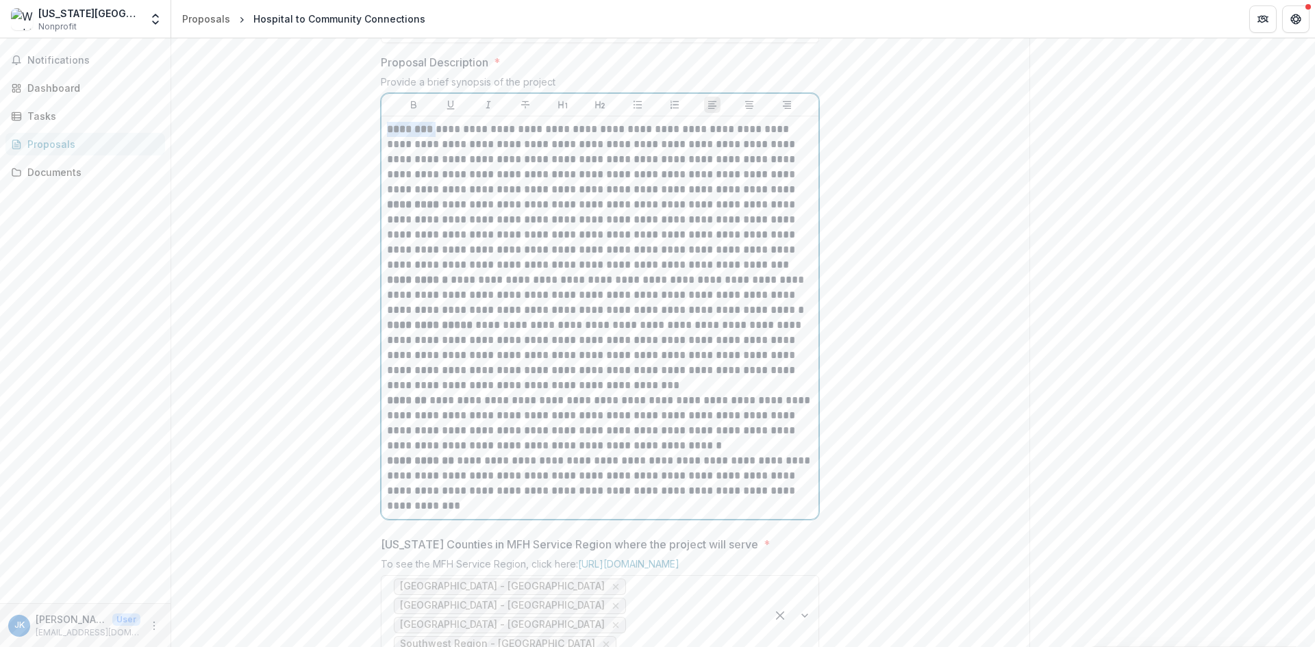
drag, startPoint x: 436, startPoint y: 234, endPoint x: 331, endPoint y: 240, distance: 105.6
click at [331, 240] on div "**********" at bounding box center [600, 479] width 858 height 1463
click at [735, 197] on p "**********" at bounding box center [600, 159] width 426 height 75
click at [606, 272] on p "**********" at bounding box center [600, 197] width 426 height 151
drag, startPoint x: 605, startPoint y: 357, endPoint x: 660, endPoint y: 357, distance: 54.8
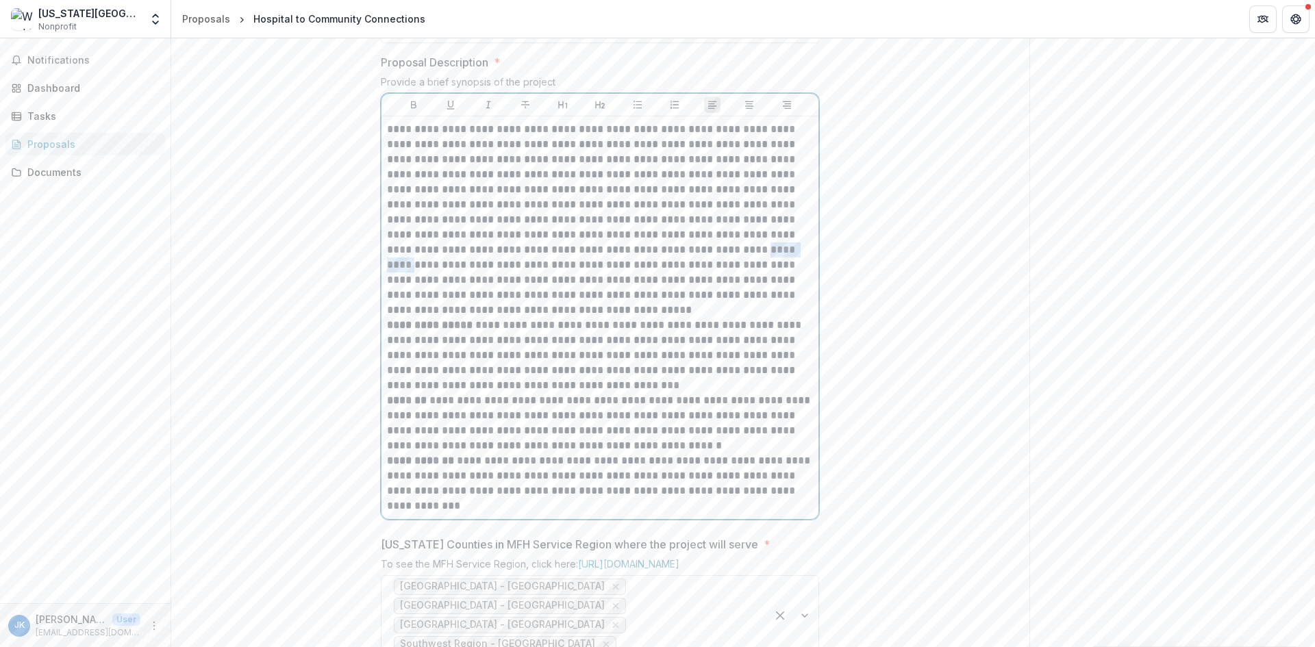
click at [660, 318] on p "**********" at bounding box center [600, 220] width 426 height 196
click at [512, 318] on p "**********" at bounding box center [600, 220] width 426 height 196
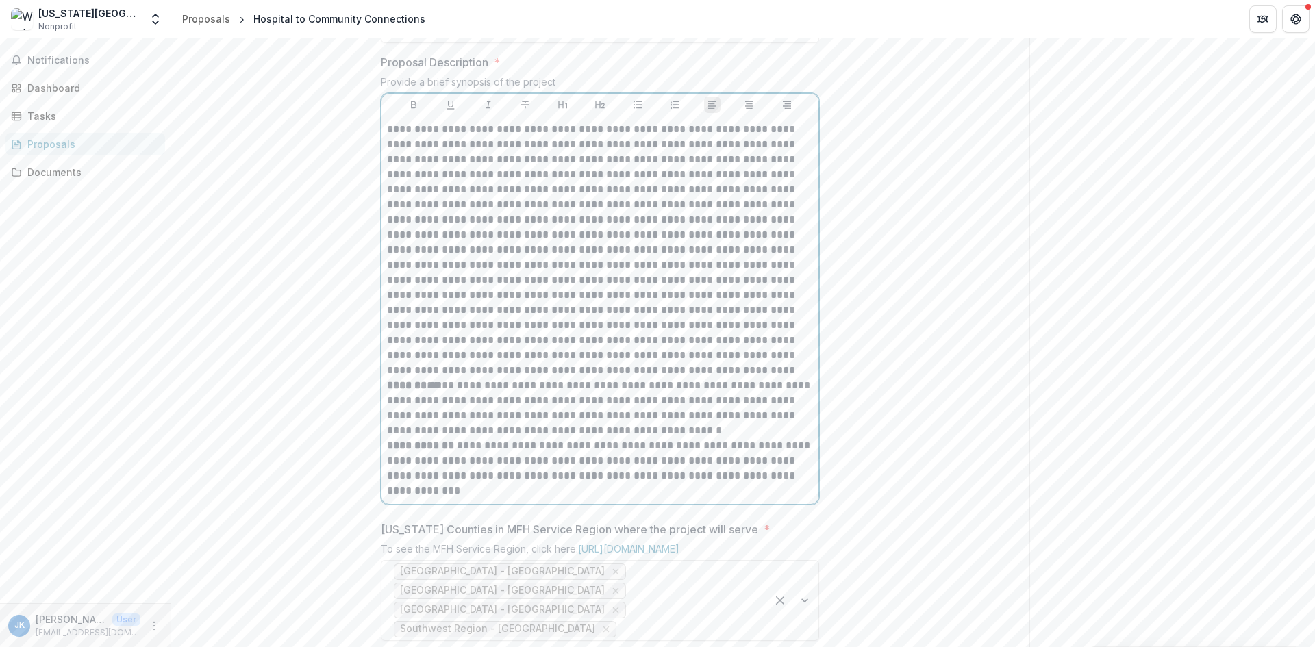
click at [523, 378] on p at bounding box center [600, 250] width 426 height 256
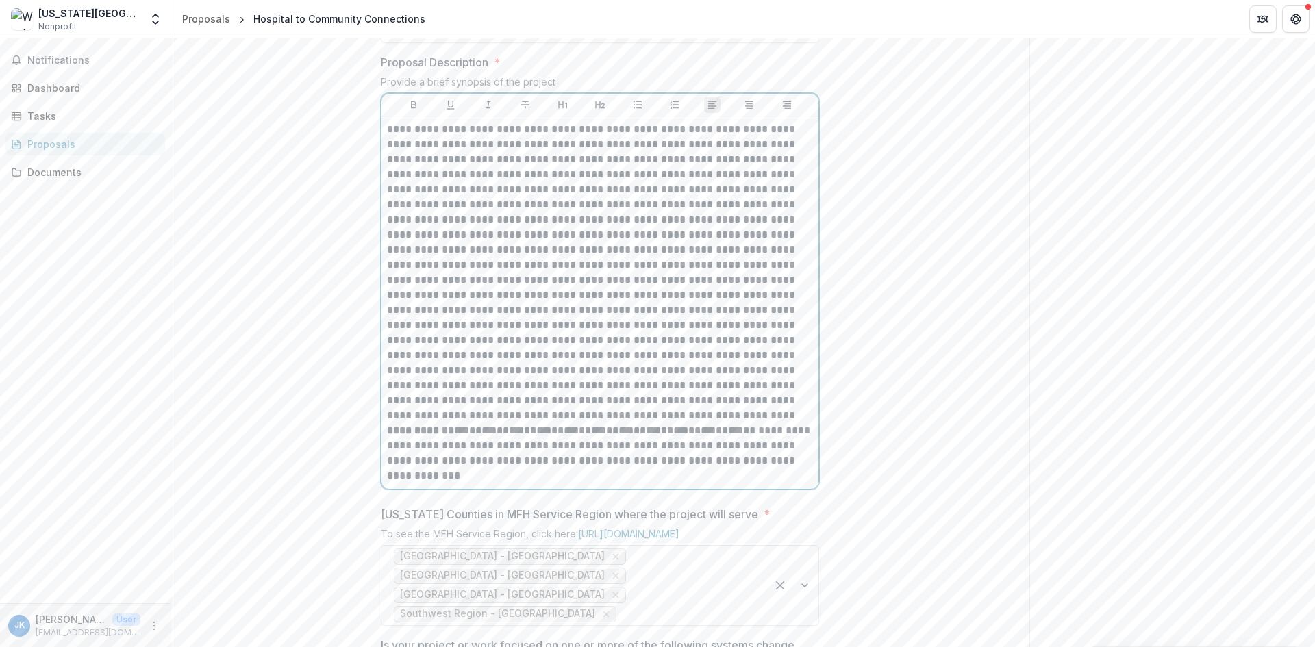
click at [717, 423] on p at bounding box center [600, 272] width 426 height 301
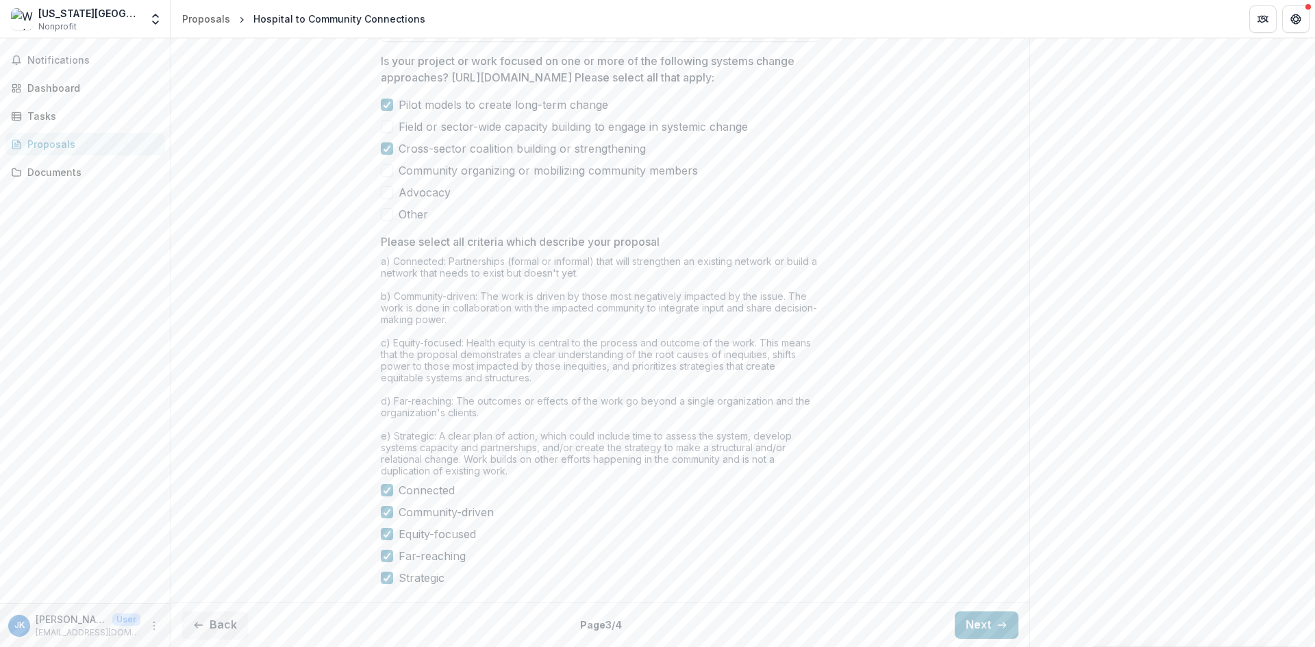
scroll to position [1232, 0]
click at [987, 626] on button "Next" at bounding box center [986, 624] width 64 height 27
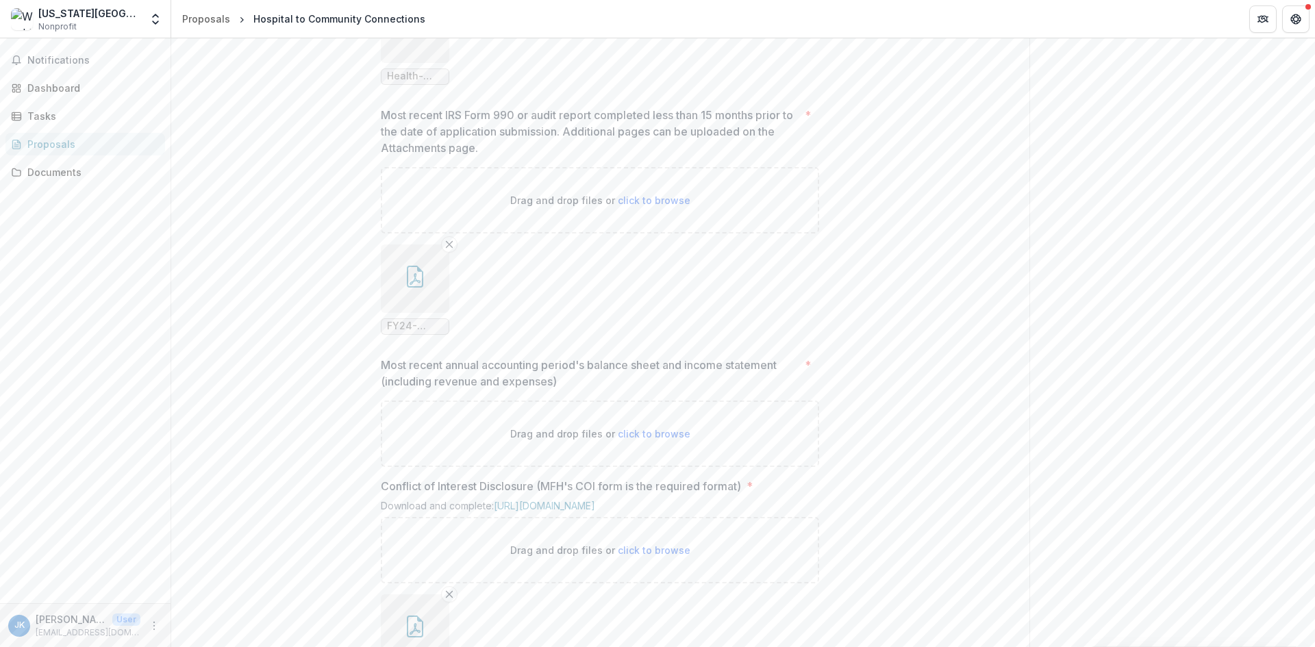
scroll to position [1113, 0]
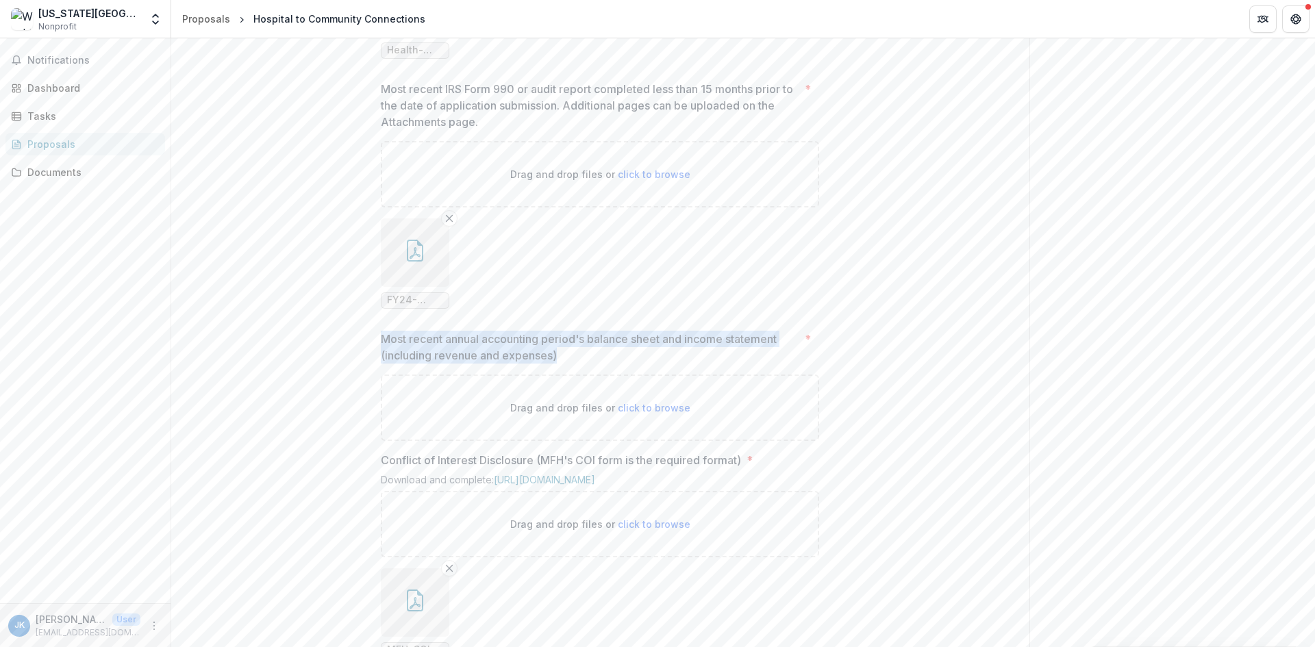
drag, startPoint x: 579, startPoint y: 472, endPoint x: 370, endPoint y: 455, distance: 209.5
copy p "Most recent annual accounting period's balance sheet and income statement (incl…"
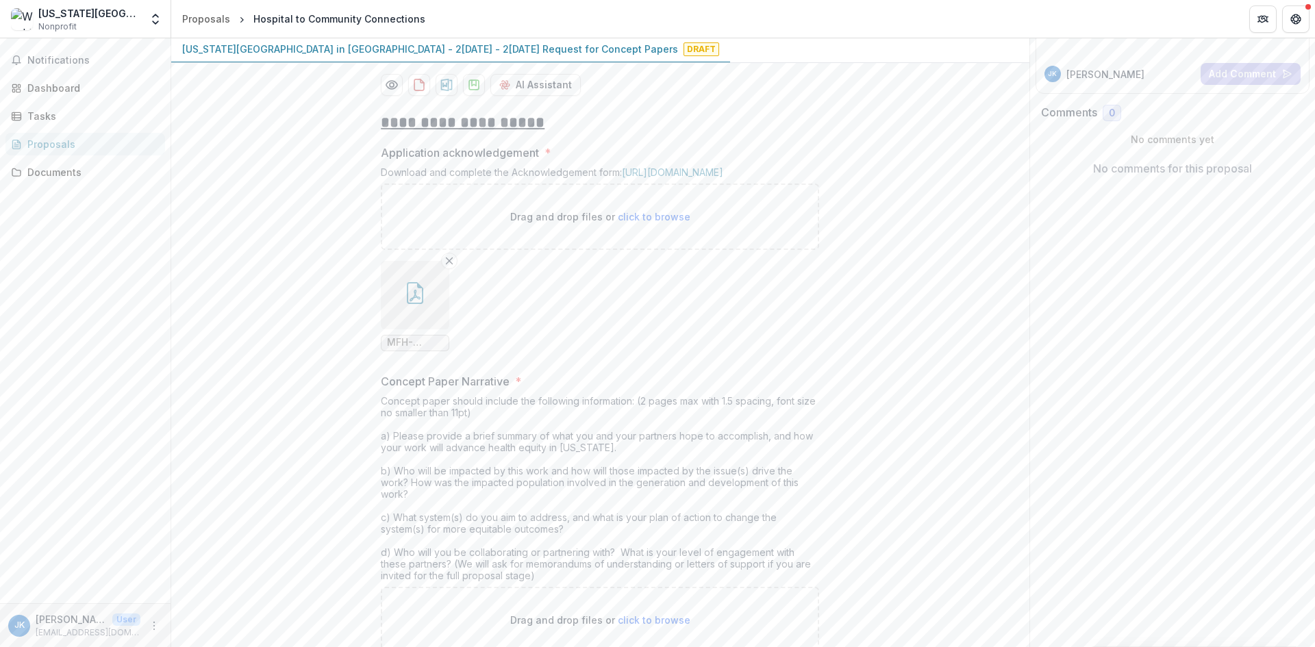
scroll to position [0, 0]
